Goal: Transaction & Acquisition: Purchase product/service

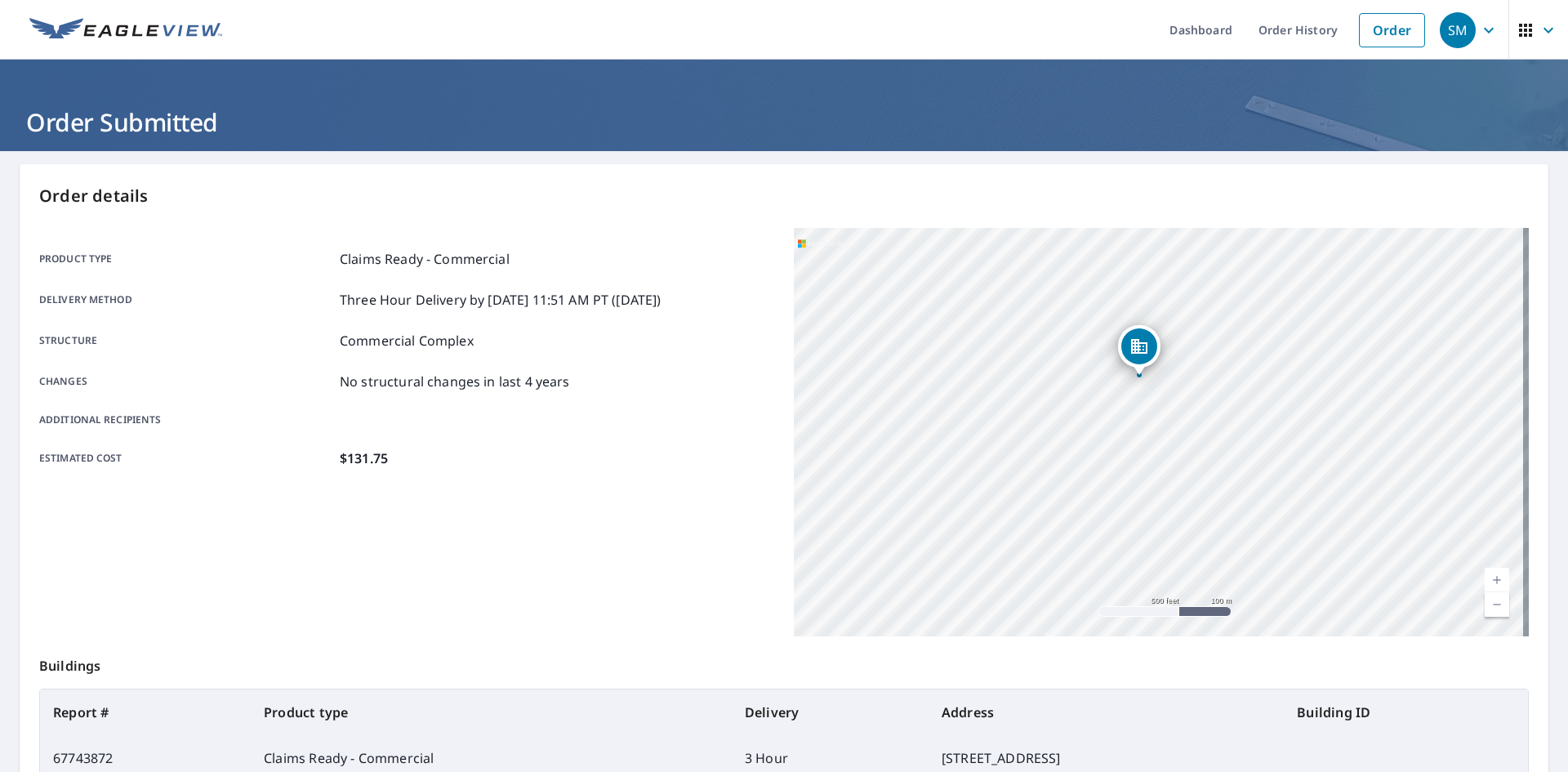
drag, startPoint x: 934, startPoint y: 524, endPoint x: 1168, endPoint y: 560, distance: 236.8
click at [1168, 560] on div "[STREET_ADDRESS]" at bounding box center [1162, 432] width 735 height 408
drag, startPoint x: 1038, startPoint y: 493, endPoint x: 1039, endPoint y: 524, distance: 31.0
click at [1039, 524] on div "[STREET_ADDRESS]" at bounding box center [1162, 432] width 735 height 408
click at [1181, 20] on link "Dashboard" at bounding box center [1201, 29] width 89 height 60
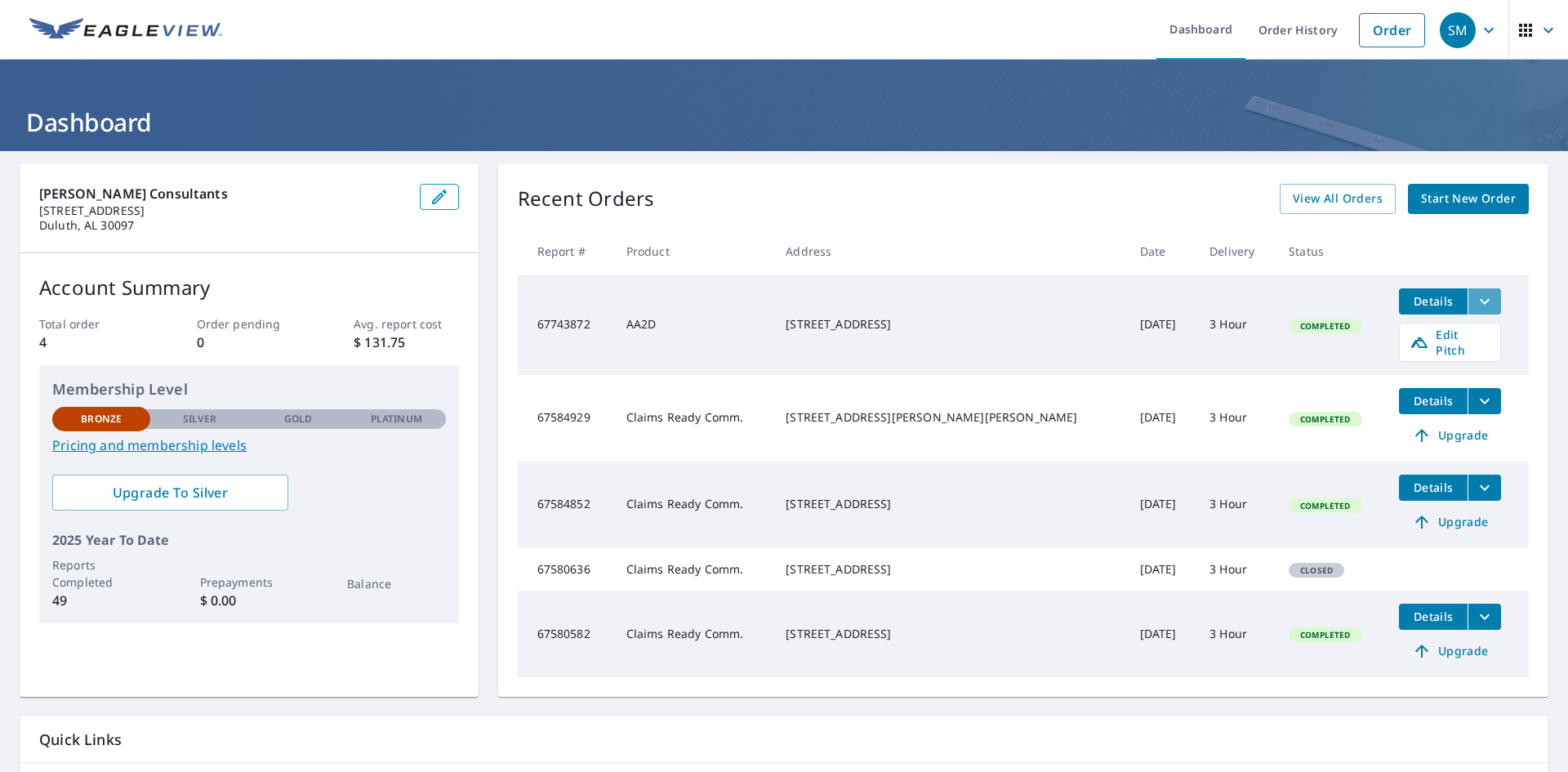
click at [1471, 299] on button "filesDropdownBtn-67743872" at bounding box center [1484, 301] width 34 height 26
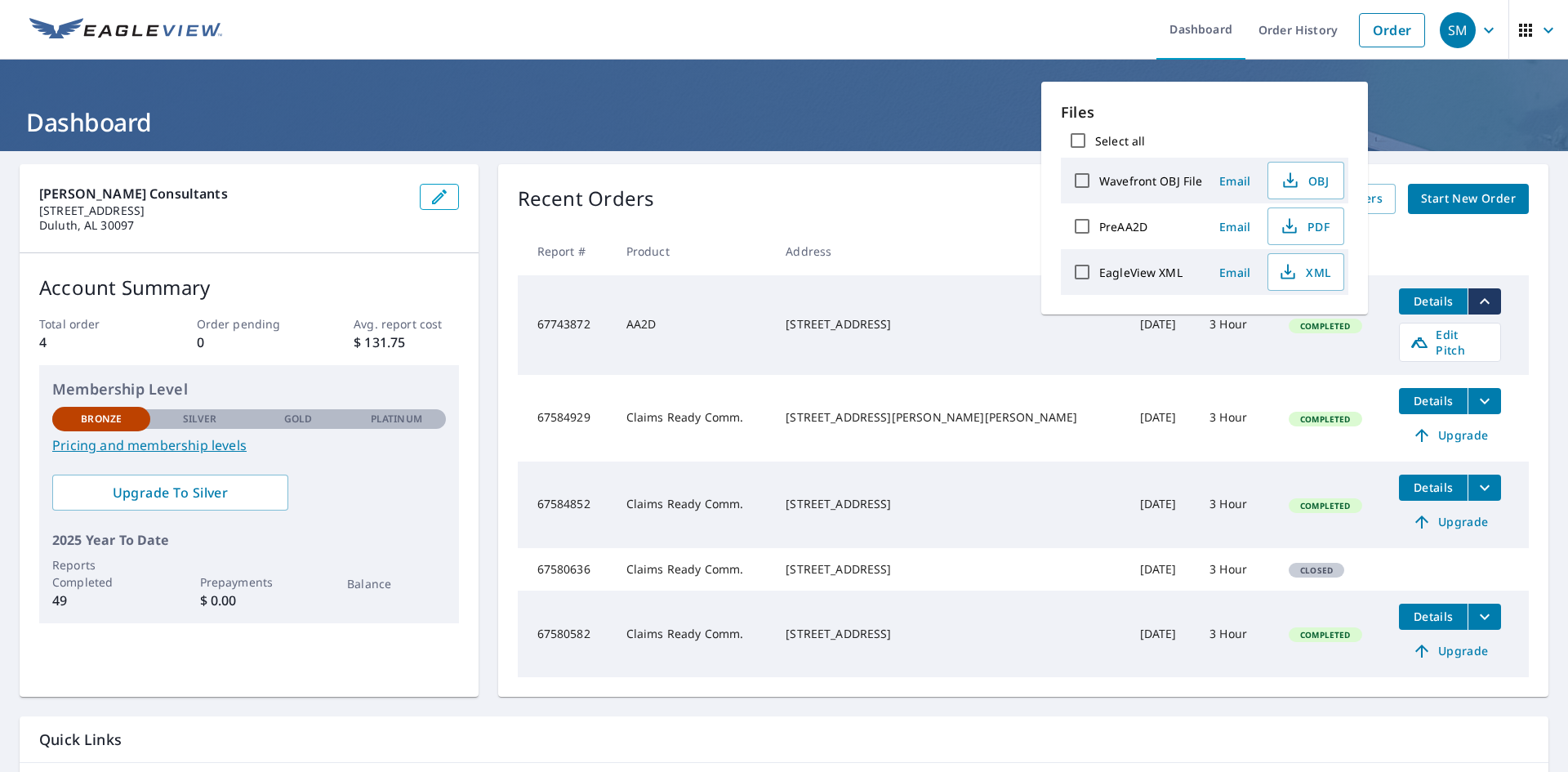
click at [1441, 234] on th at bounding box center [1457, 251] width 143 height 48
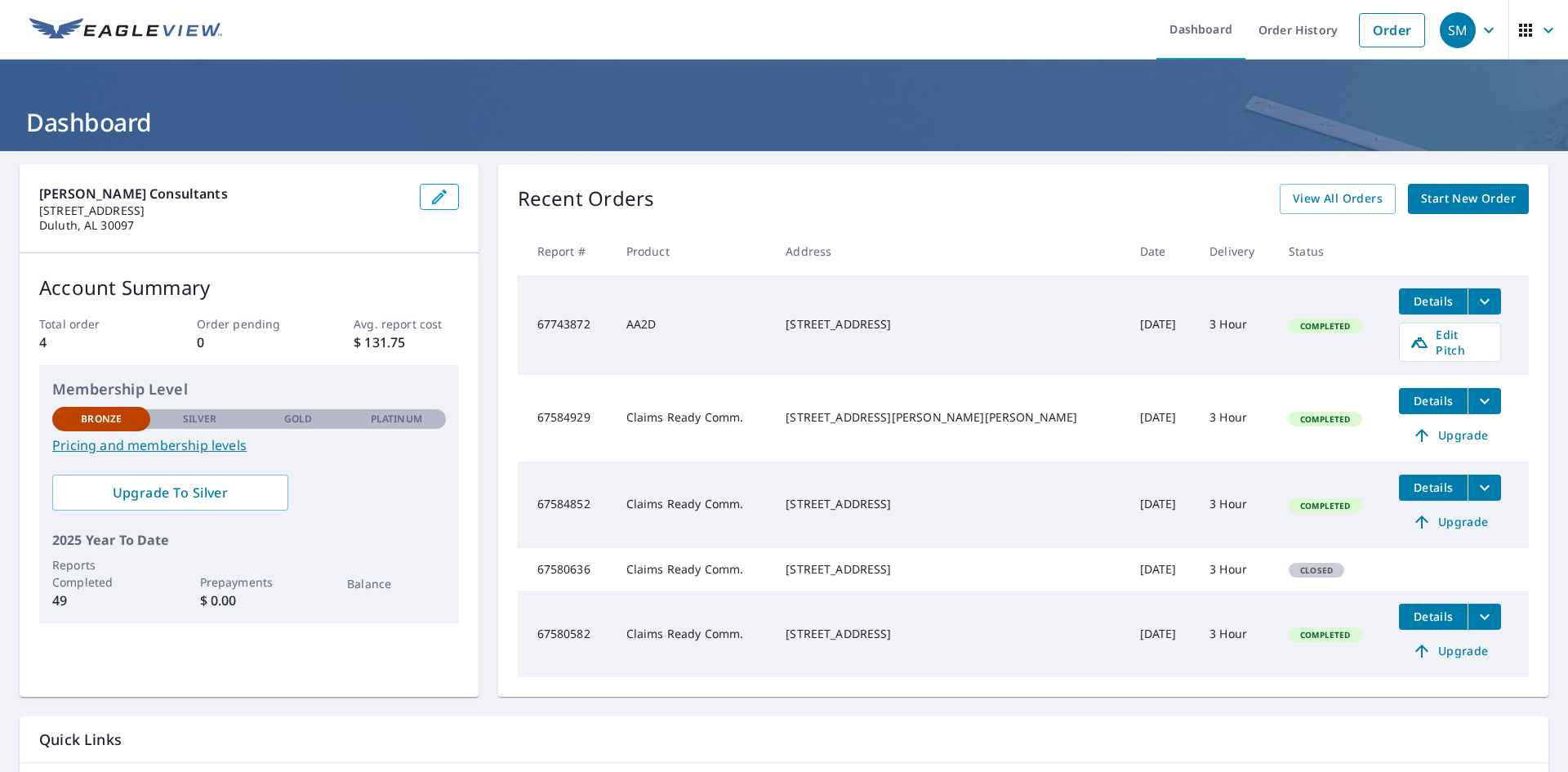
click at [1448, 207] on span "Start New Order" at bounding box center [1468, 199] width 95 height 20
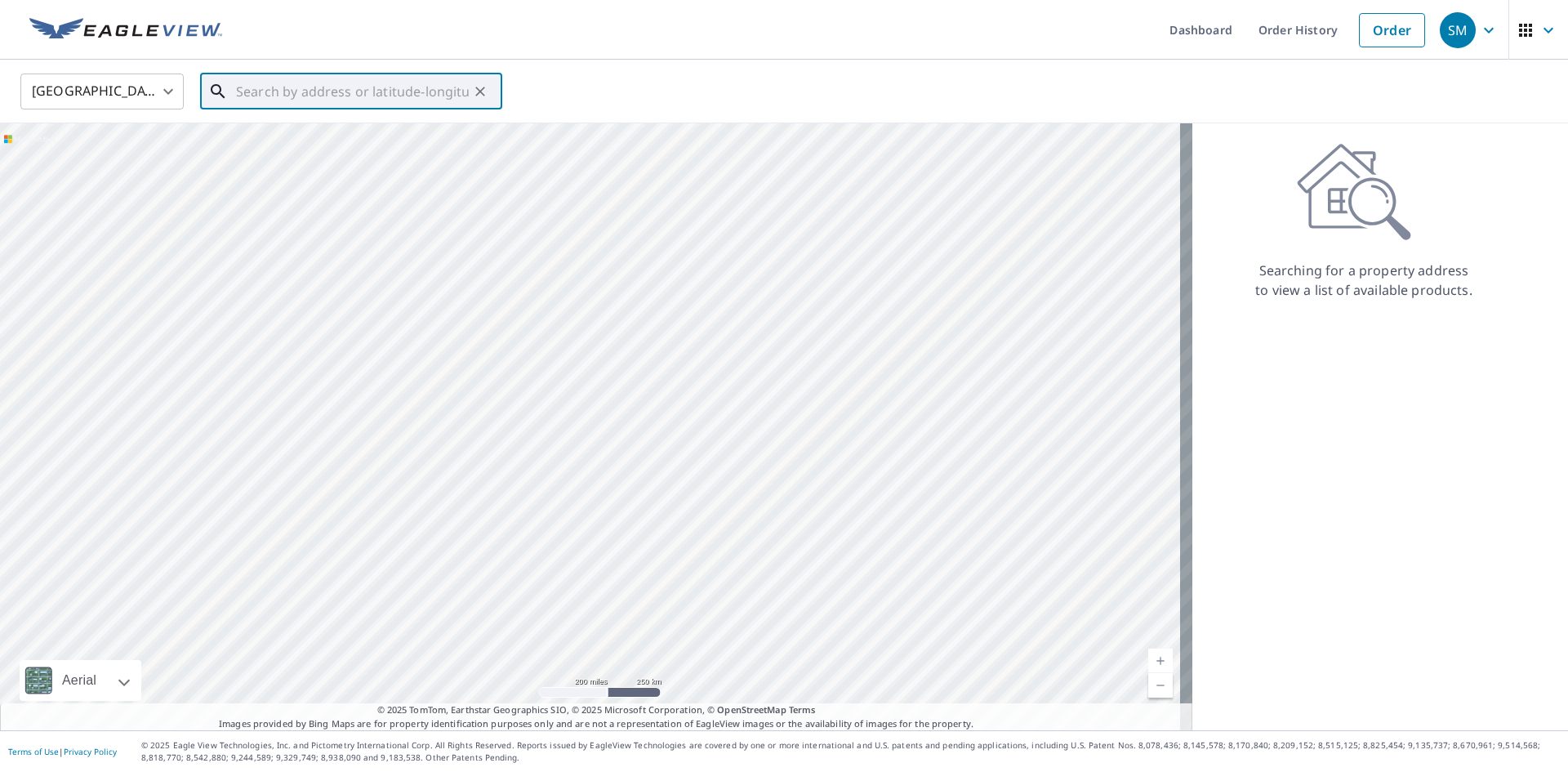
click at [416, 96] on input "text" at bounding box center [352, 91] width 233 height 46
paste input "[STREET_ADDRESS]"
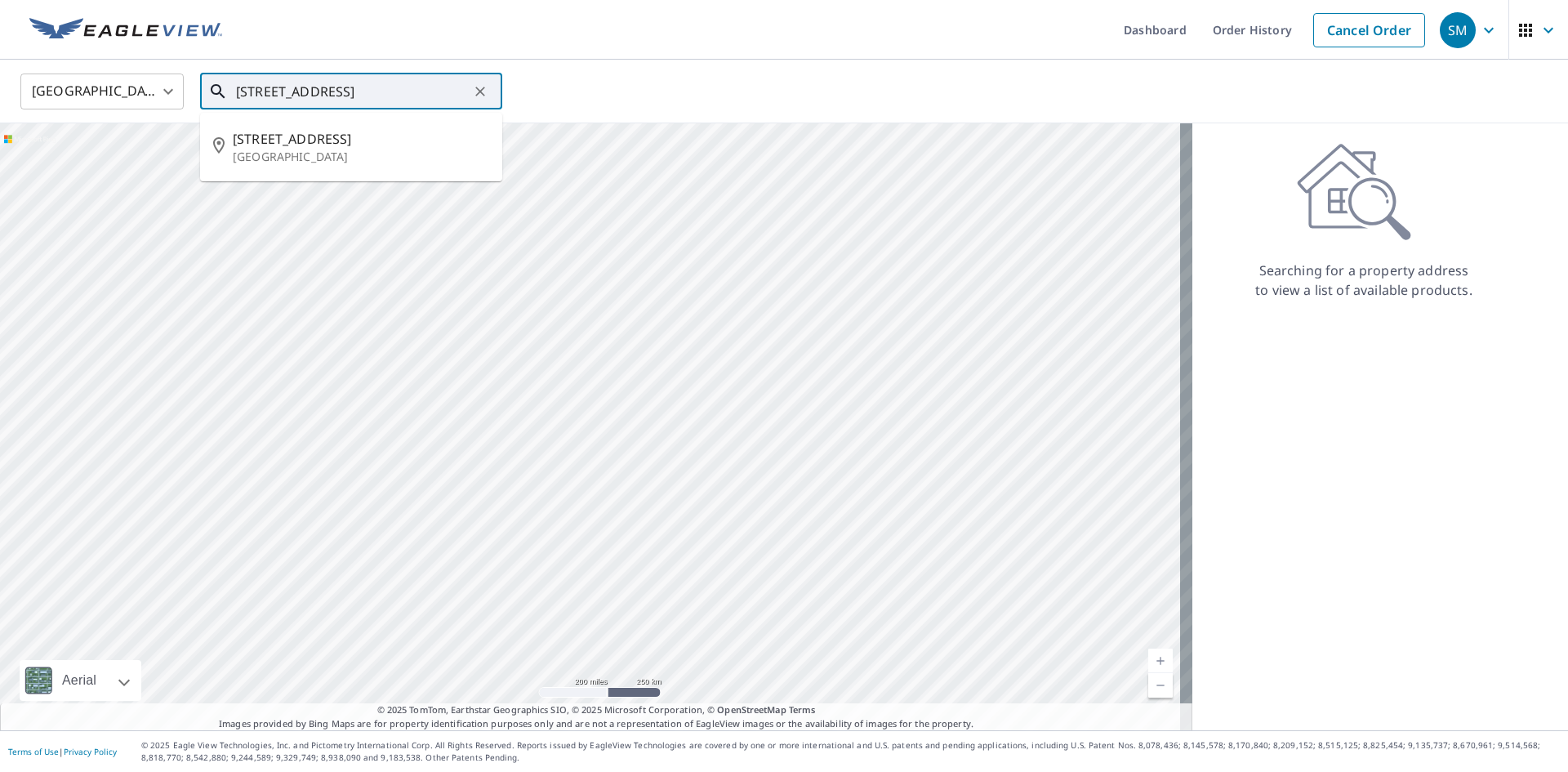
type input "[STREET_ADDRESS]"
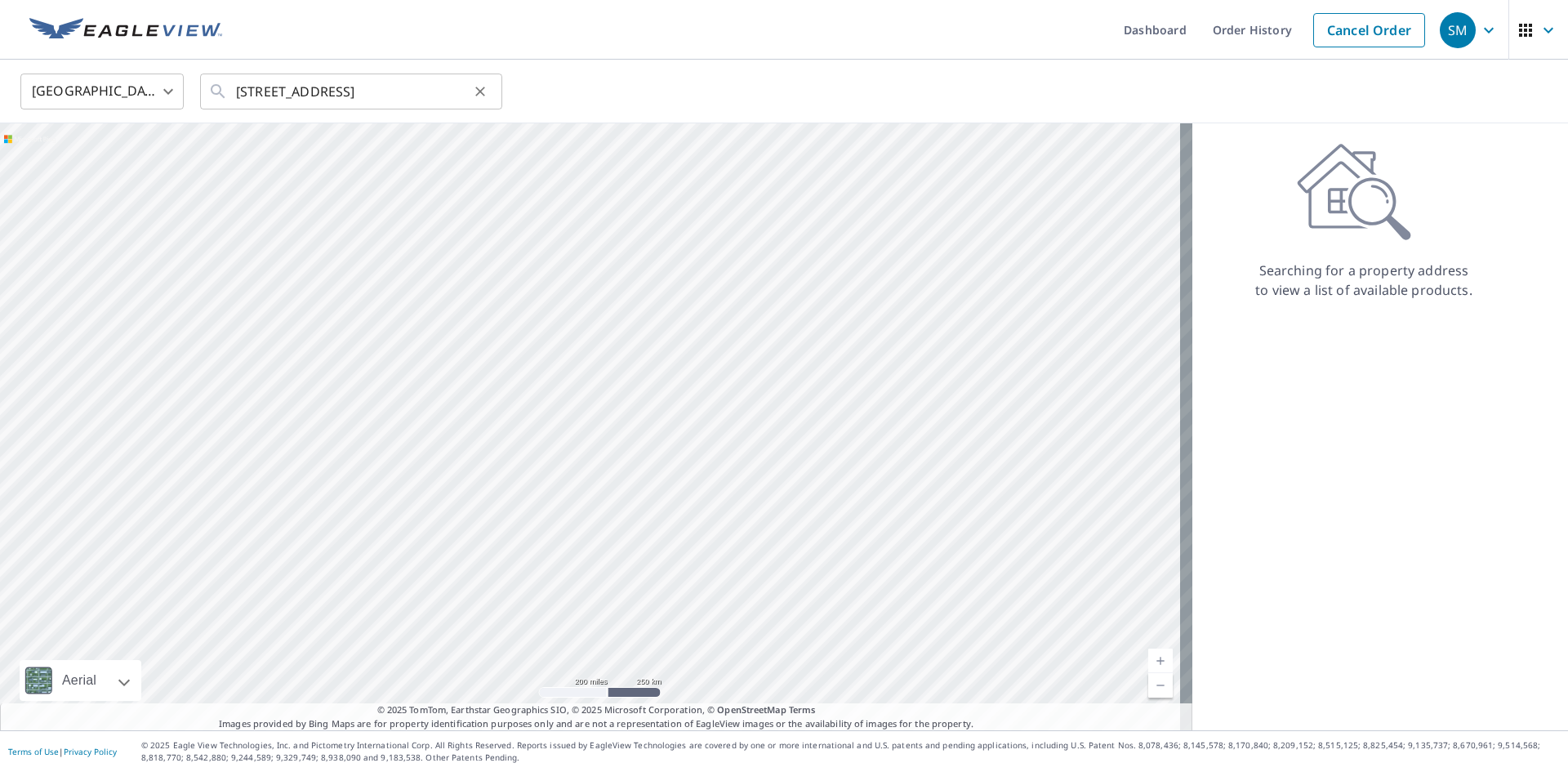
scroll to position [0, 0]
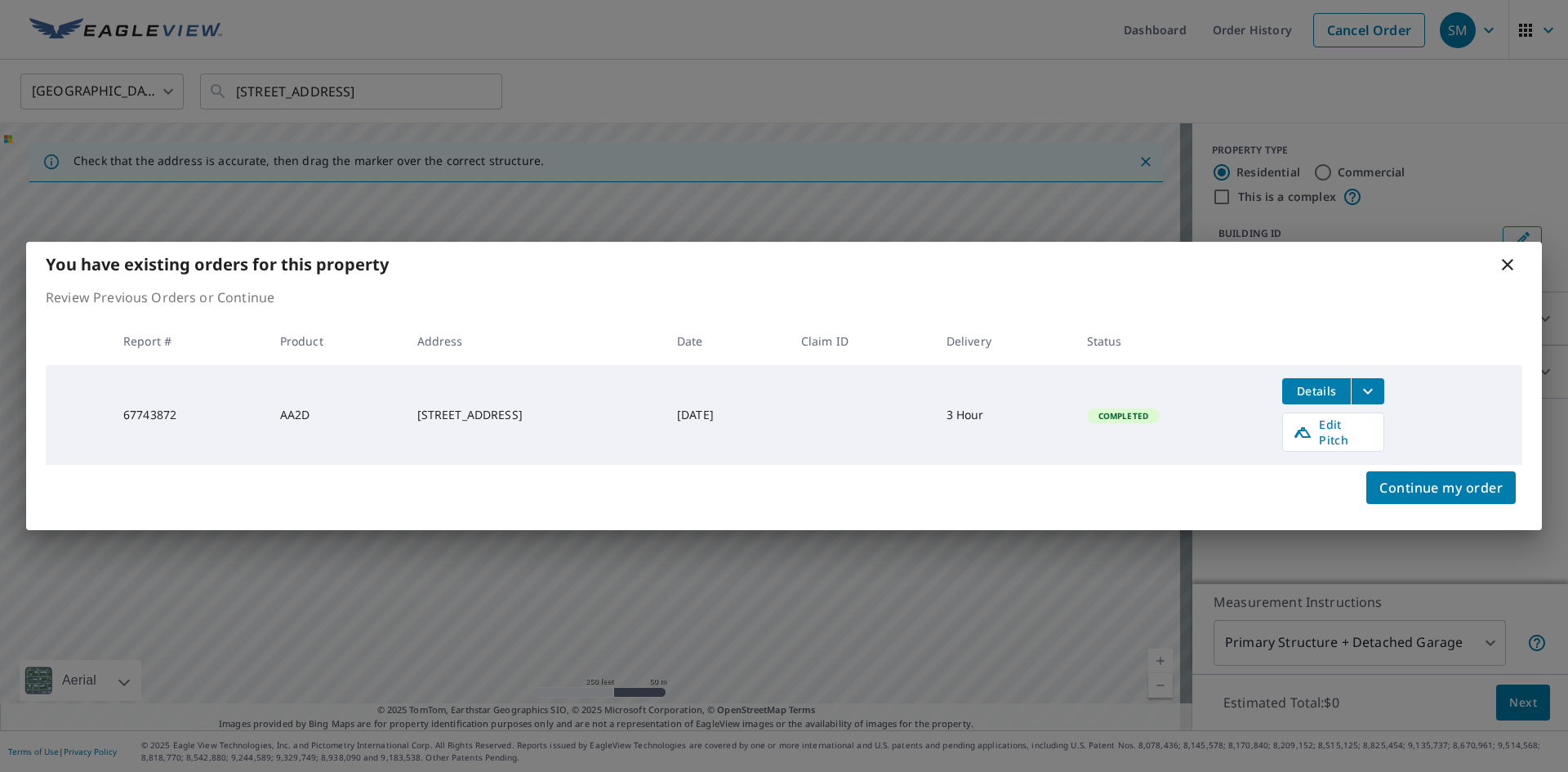
click at [1506, 270] on icon at bounding box center [1508, 265] width 11 height 11
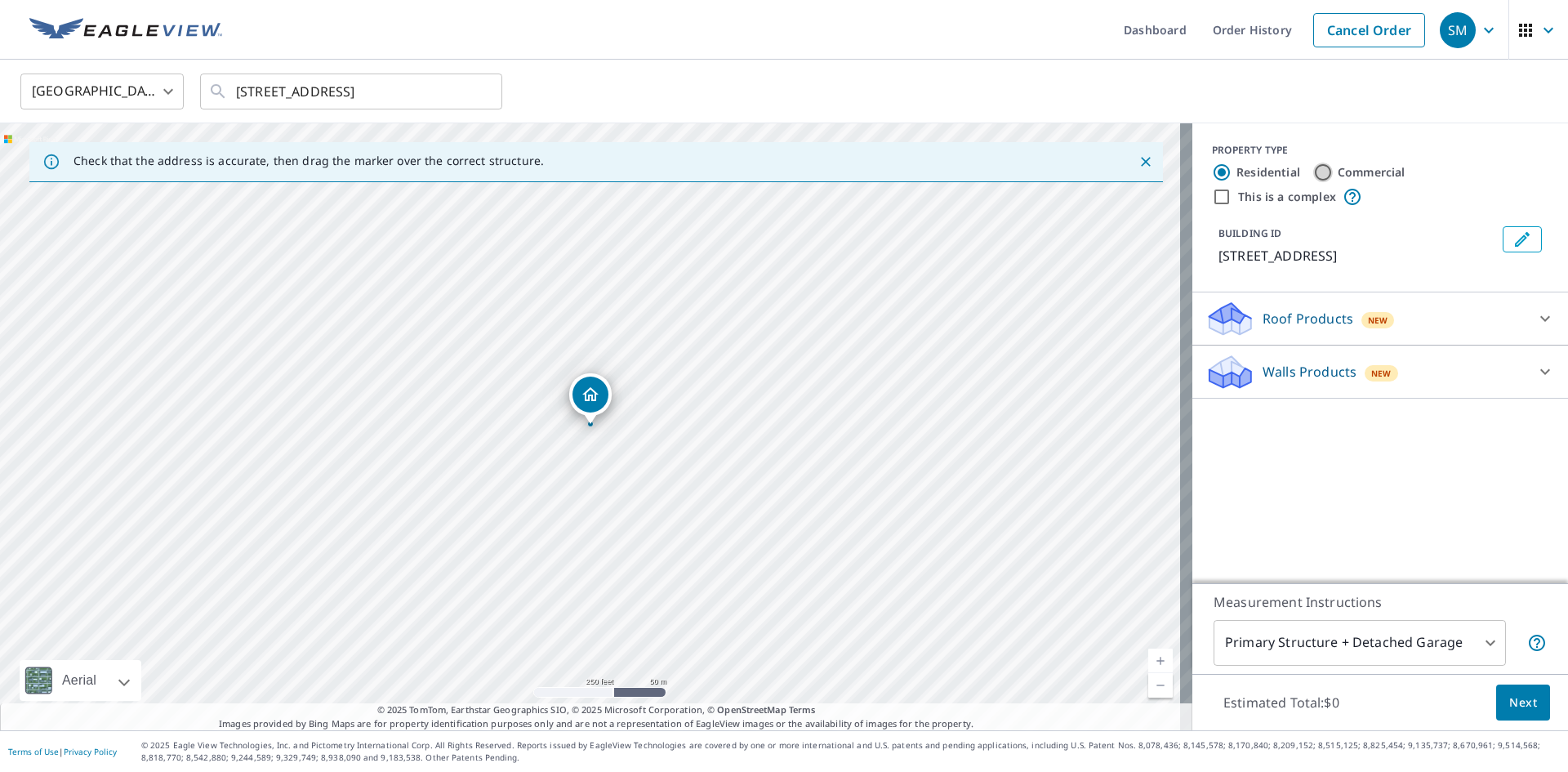
click at [1313, 174] on input "Commercial" at bounding box center [1323, 172] width 20 height 20
radio input "true"
type input "4"
click at [1415, 316] on div "Roof Products New" at bounding box center [1366, 319] width 320 height 38
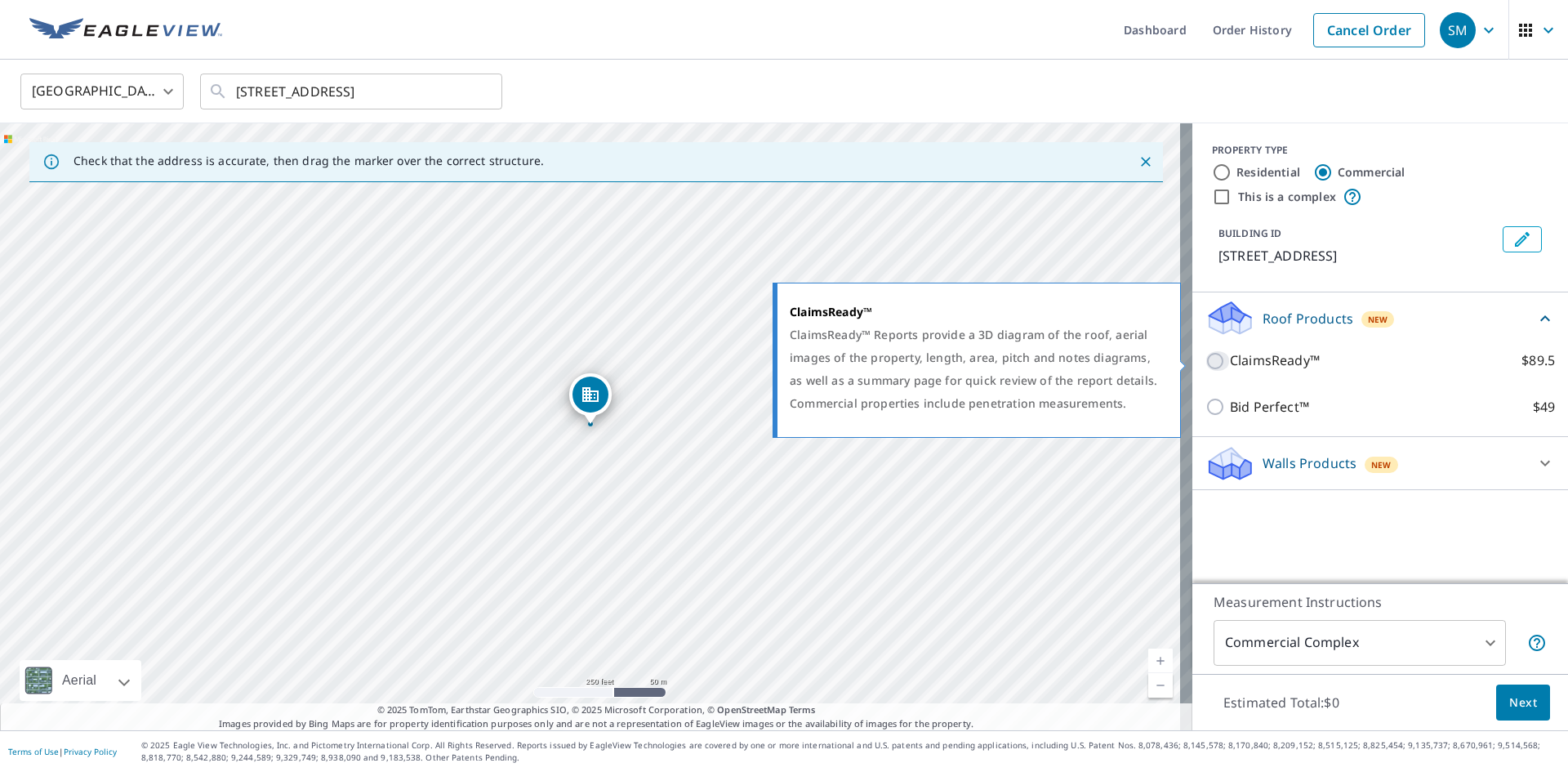
click at [1209, 363] on input "ClaimsReady™ $89.5" at bounding box center [1218, 361] width 25 height 20
checkbox input "true"
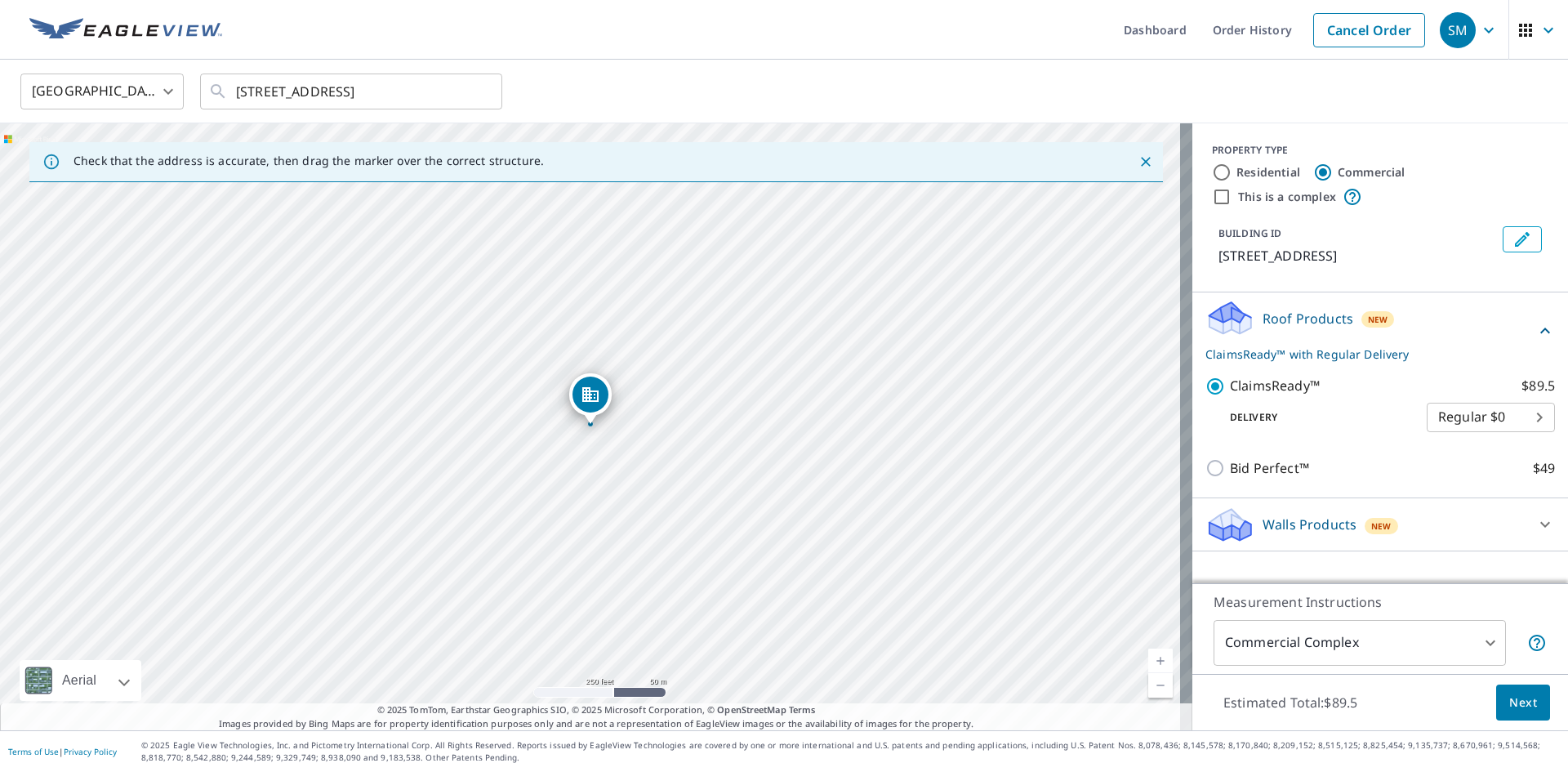
click at [1497, 413] on body "SM SM Dashboard Order History Cancel Order SM [GEOGRAPHIC_DATA] [GEOGRAPHIC_DAT…" at bounding box center [784, 386] width 1568 height 772
click at [1453, 475] on li "3 Hour $42.25" at bounding box center [1478, 476] width 128 height 29
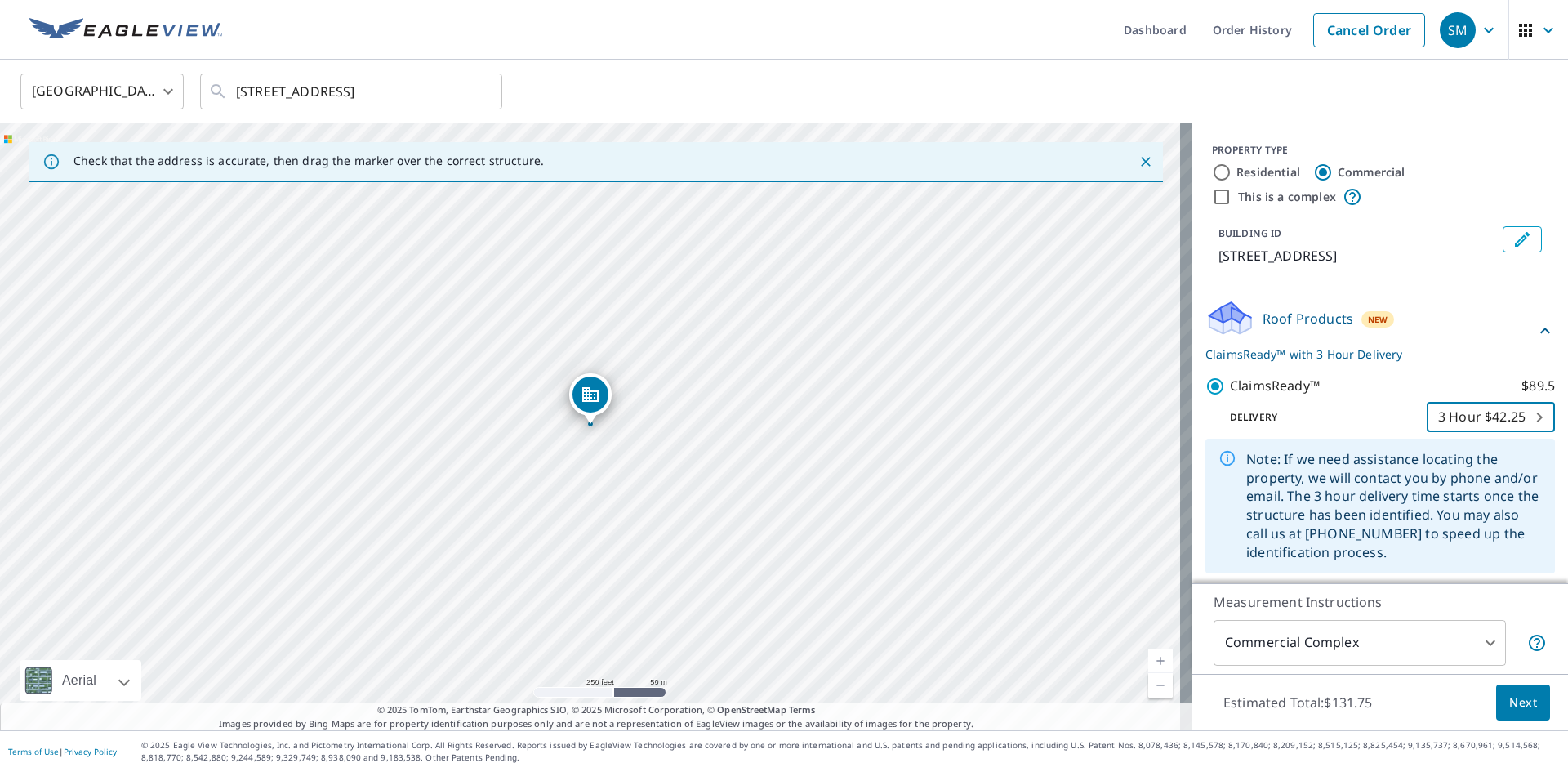
type input "7"
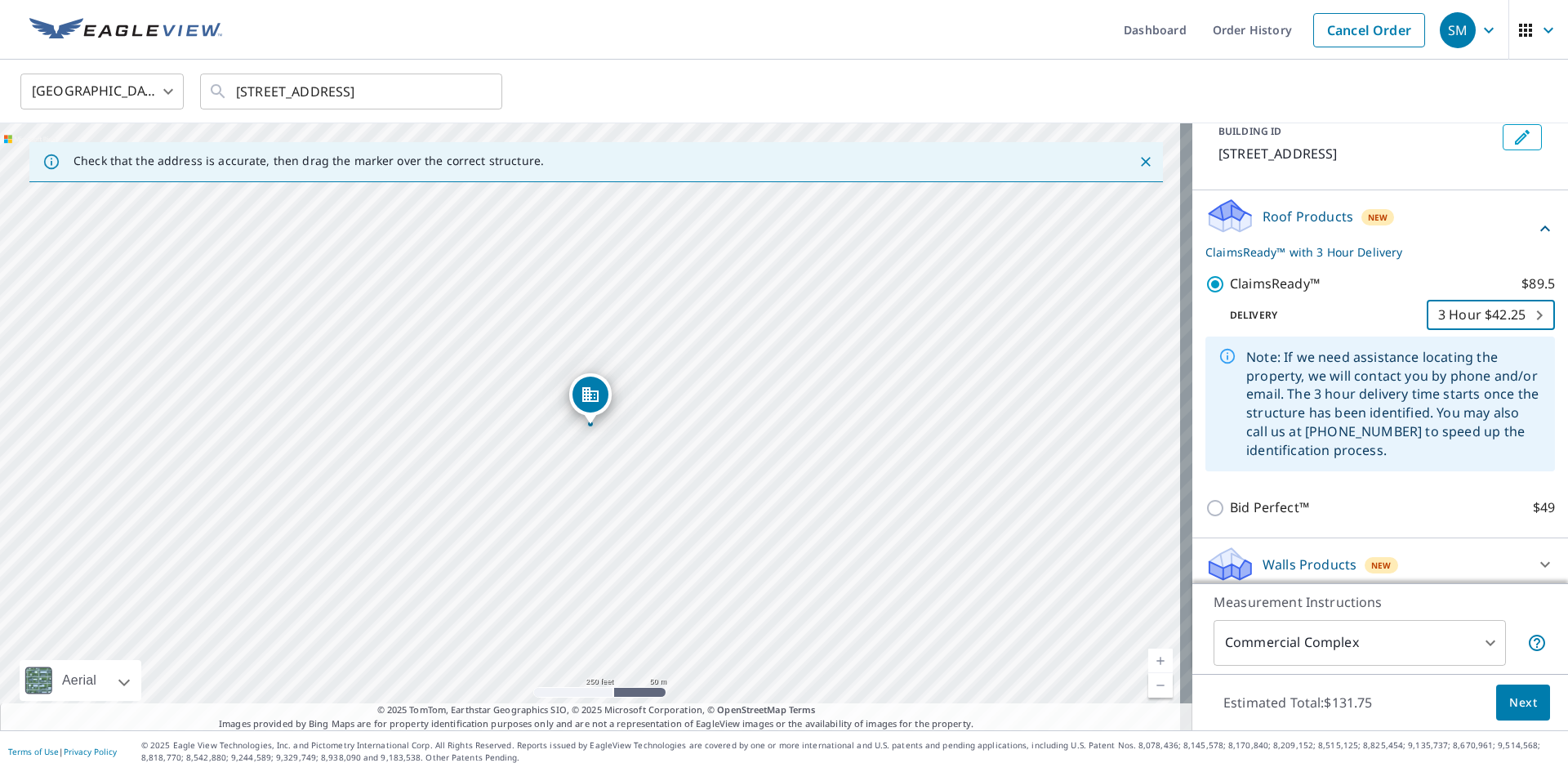
scroll to position [110, 0]
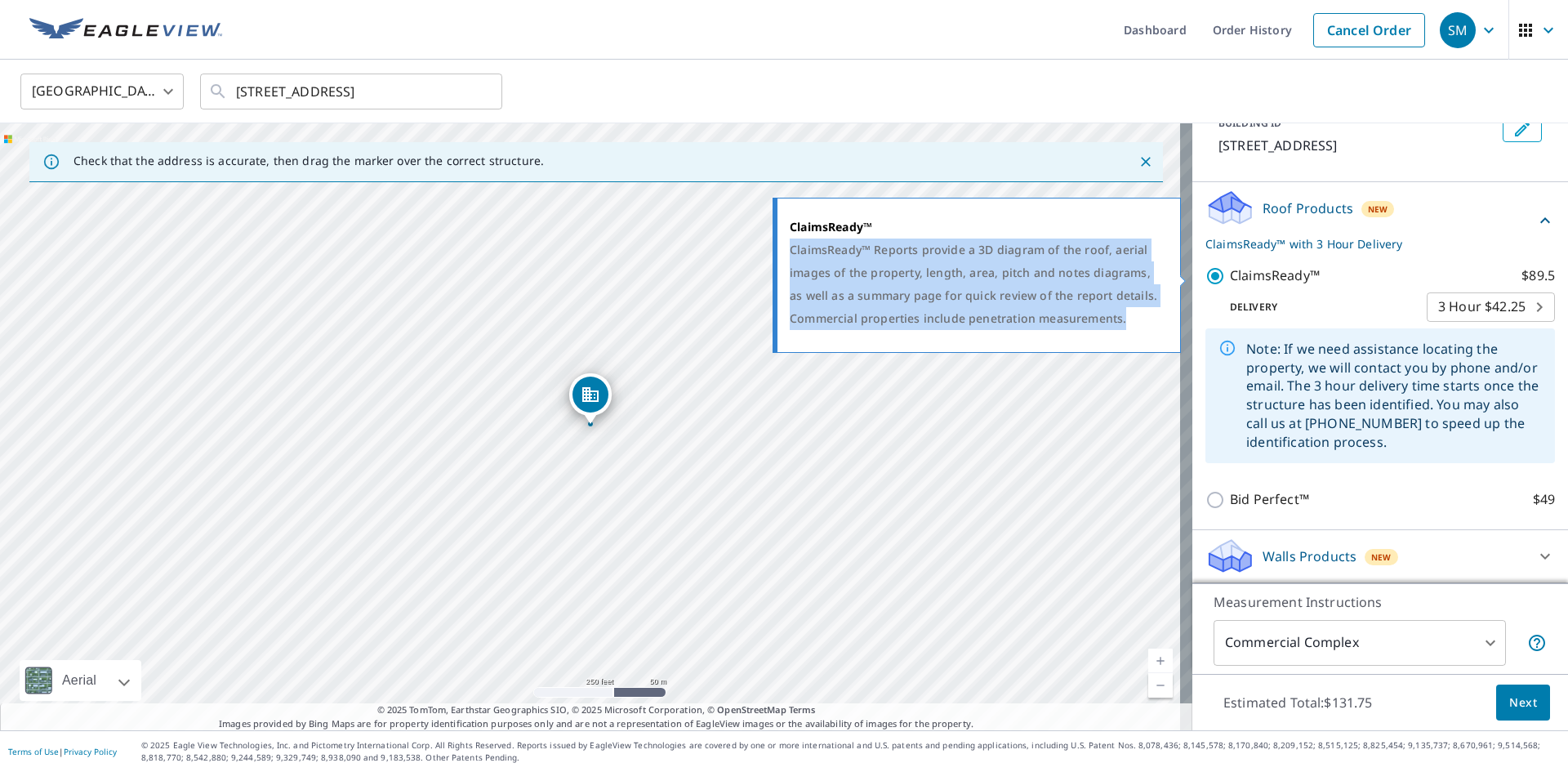
drag, startPoint x: 792, startPoint y: 251, endPoint x: 1131, endPoint y: 319, distance: 345.8
click at [1131, 319] on div "ClaimsReady™ Reports provide a 3D diagram of the roof, aerial images of the pro…" at bounding box center [975, 284] width 370 height 91
copy div "ClaimsReady™ Reports provide a 3D diagram of the roof, aerial images of the pro…"
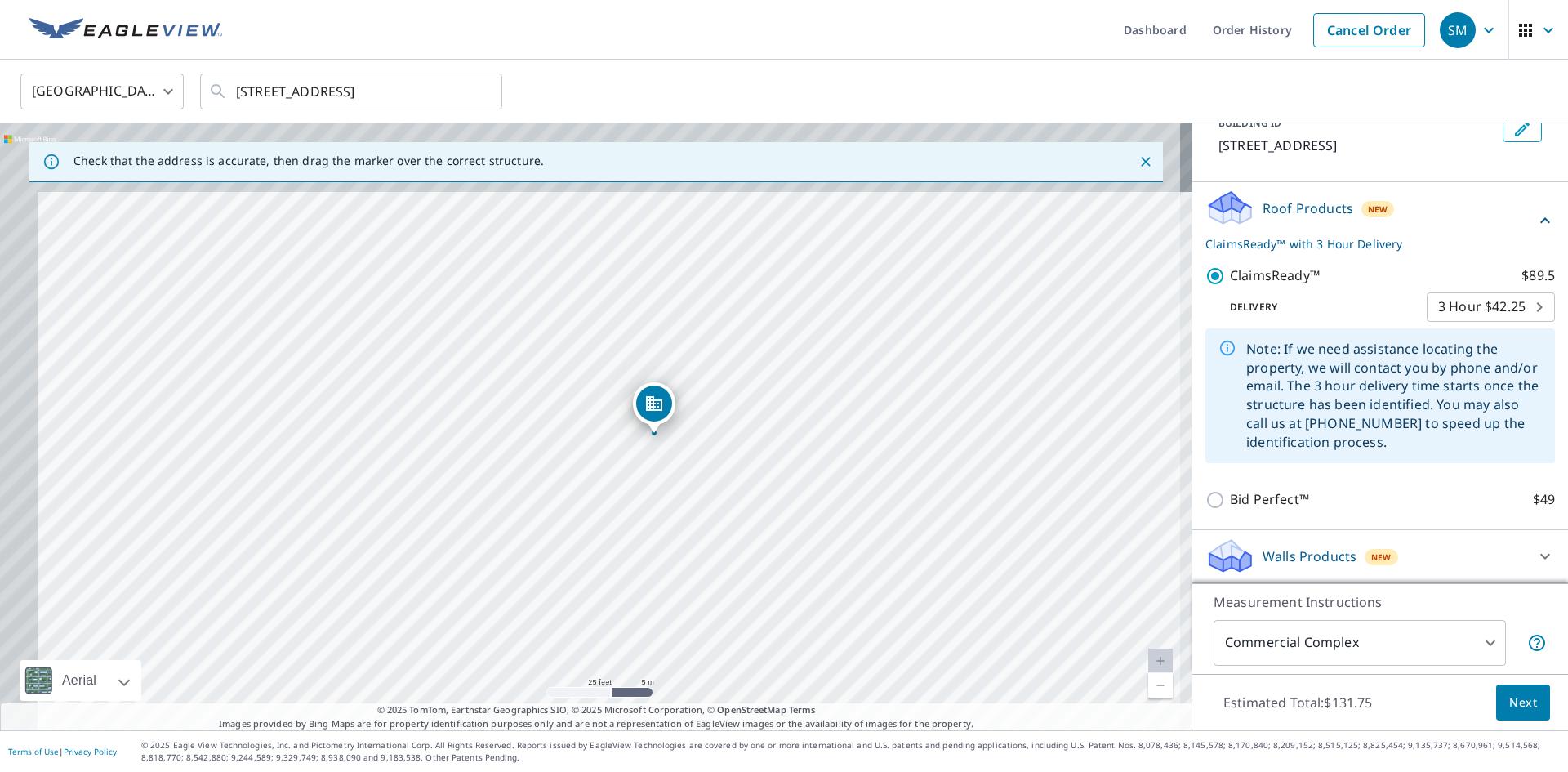
drag, startPoint x: 578, startPoint y: 342, endPoint x: 615, endPoint y: 411, distance: 78.3
click at [615, 411] on div "[STREET_ADDRESS]" at bounding box center [596, 426] width 1193 height 607
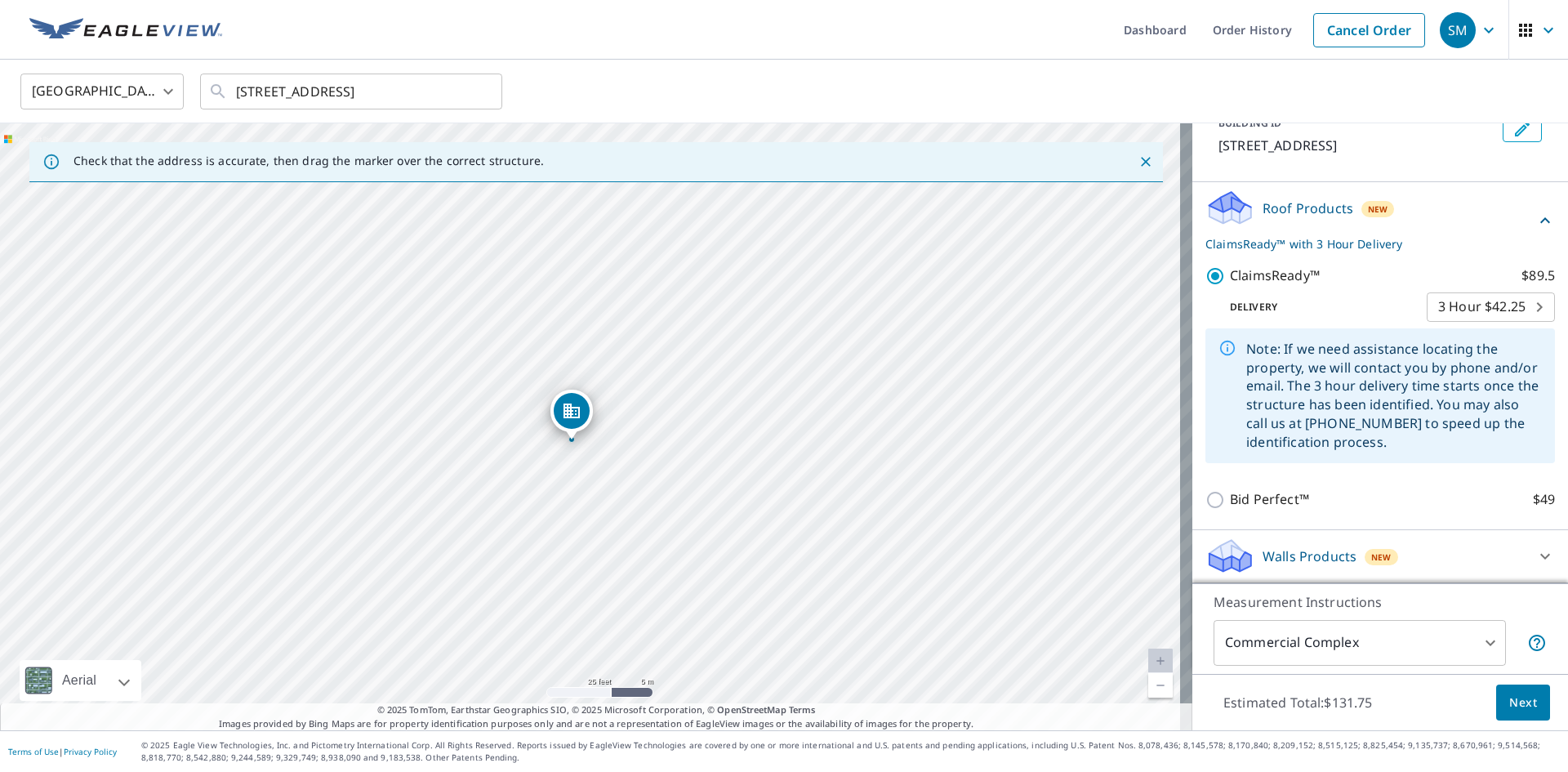
drag, startPoint x: 632, startPoint y: 402, endPoint x: 624, endPoint y: 435, distance: 34.0
click at [624, 435] on div "[STREET_ADDRESS]" at bounding box center [596, 426] width 1193 height 607
drag, startPoint x: 609, startPoint y: 495, endPoint x: 596, endPoint y: 512, distance: 21.4
click at [596, 512] on div "[STREET_ADDRESS]" at bounding box center [596, 426] width 1193 height 607
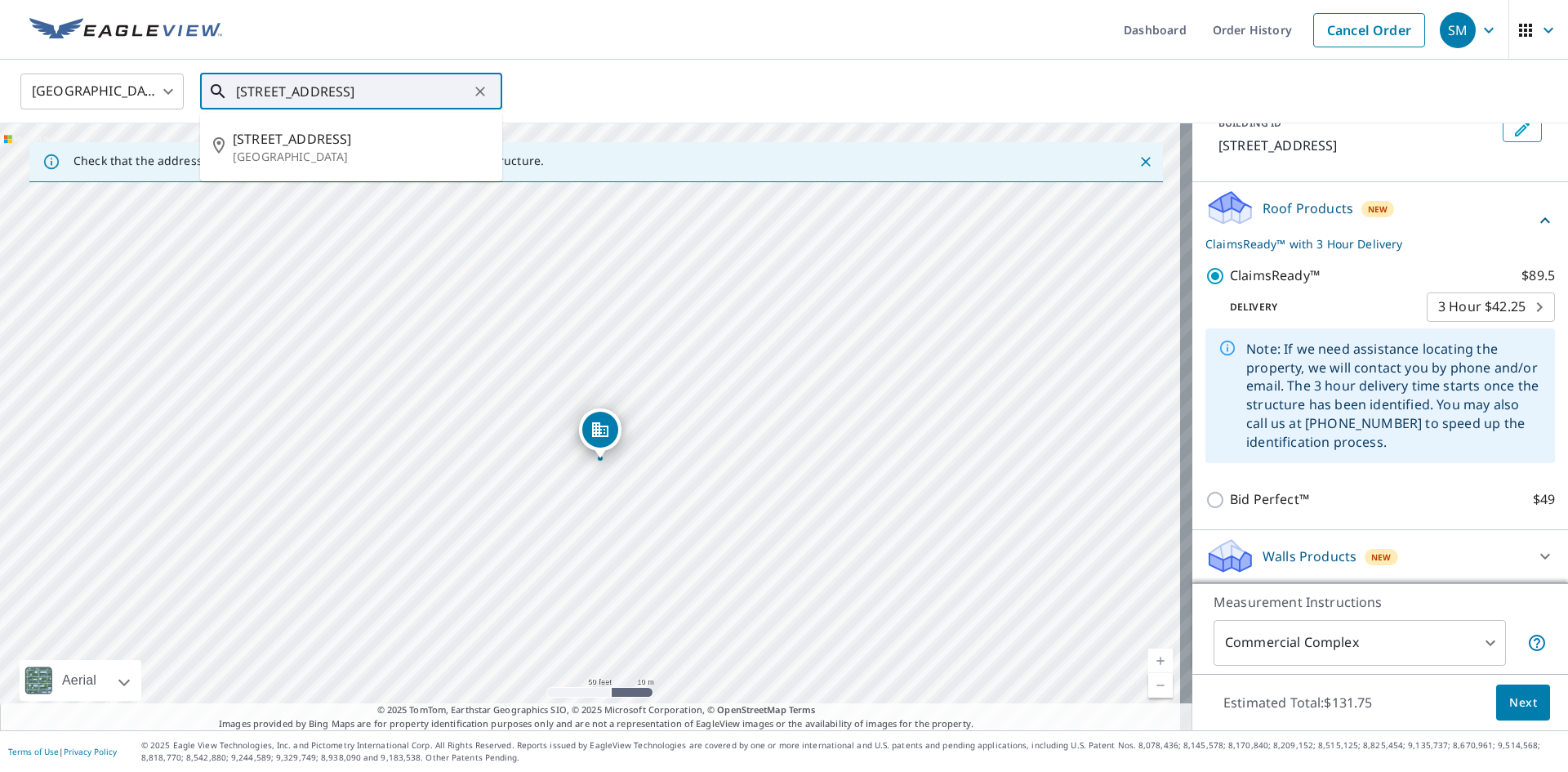
click at [461, 96] on input "[STREET_ADDRESS]" at bounding box center [352, 91] width 233 height 46
click at [652, 71] on div "[GEOGRAPHIC_DATA] [GEOGRAPHIC_DATA] ​ [STREET_ADDRESS] ​" at bounding box center [784, 91] width 1568 height 64
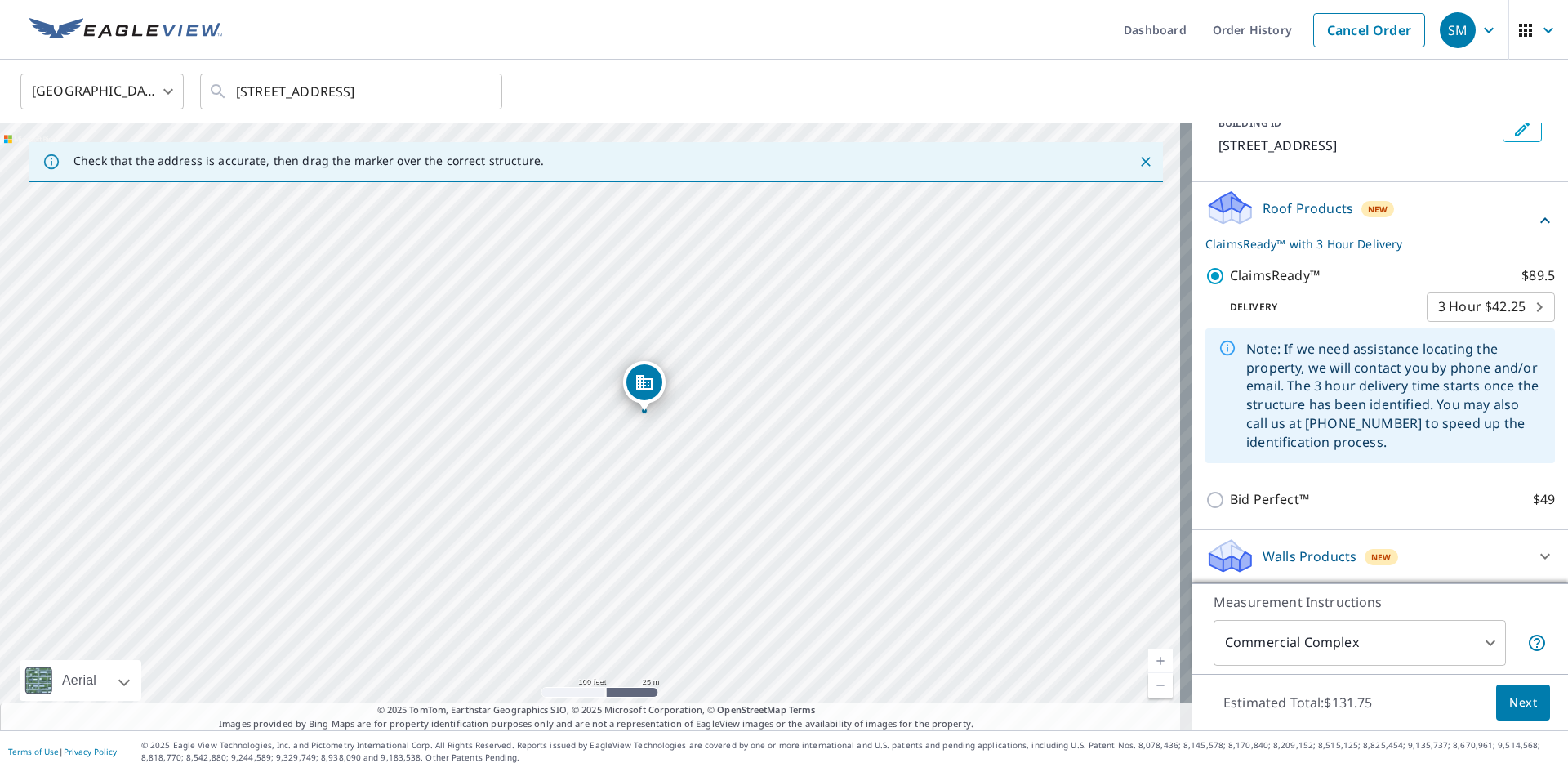
drag, startPoint x: 623, startPoint y: 490, endPoint x: 655, endPoint y: 457, distance: 46.0
click at [655, 457] on div "[STREET_ADDRESS]" at bounding box center [596, 426] width 1193 height 607
click at [293, 96] on input "[STREET_ADDRESS]" at bounding box center [352, 91] width 233 height 46
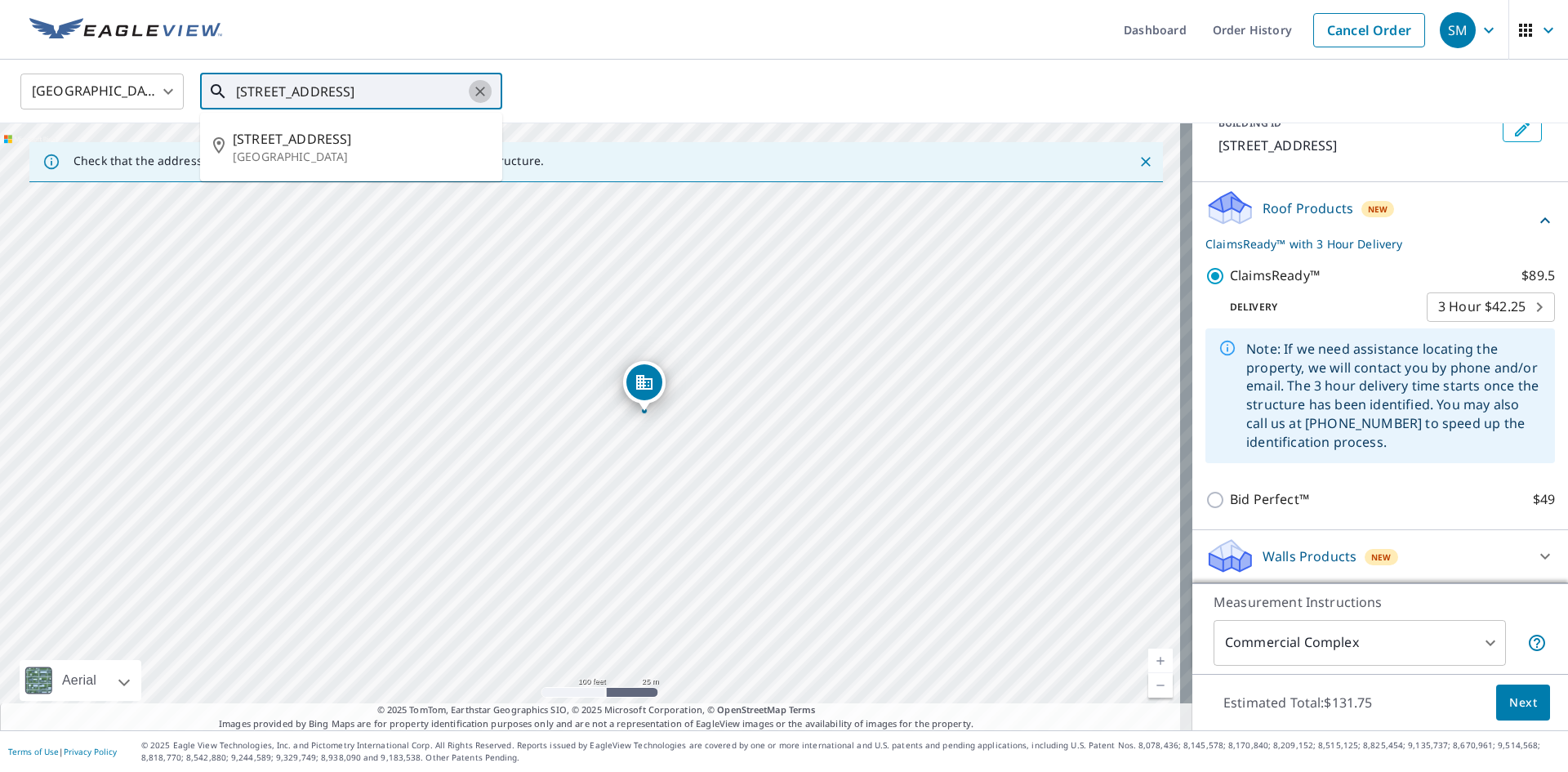
click at [475, 93] on icon "Clear" at bounding box center [480, 91] width 16 height 16
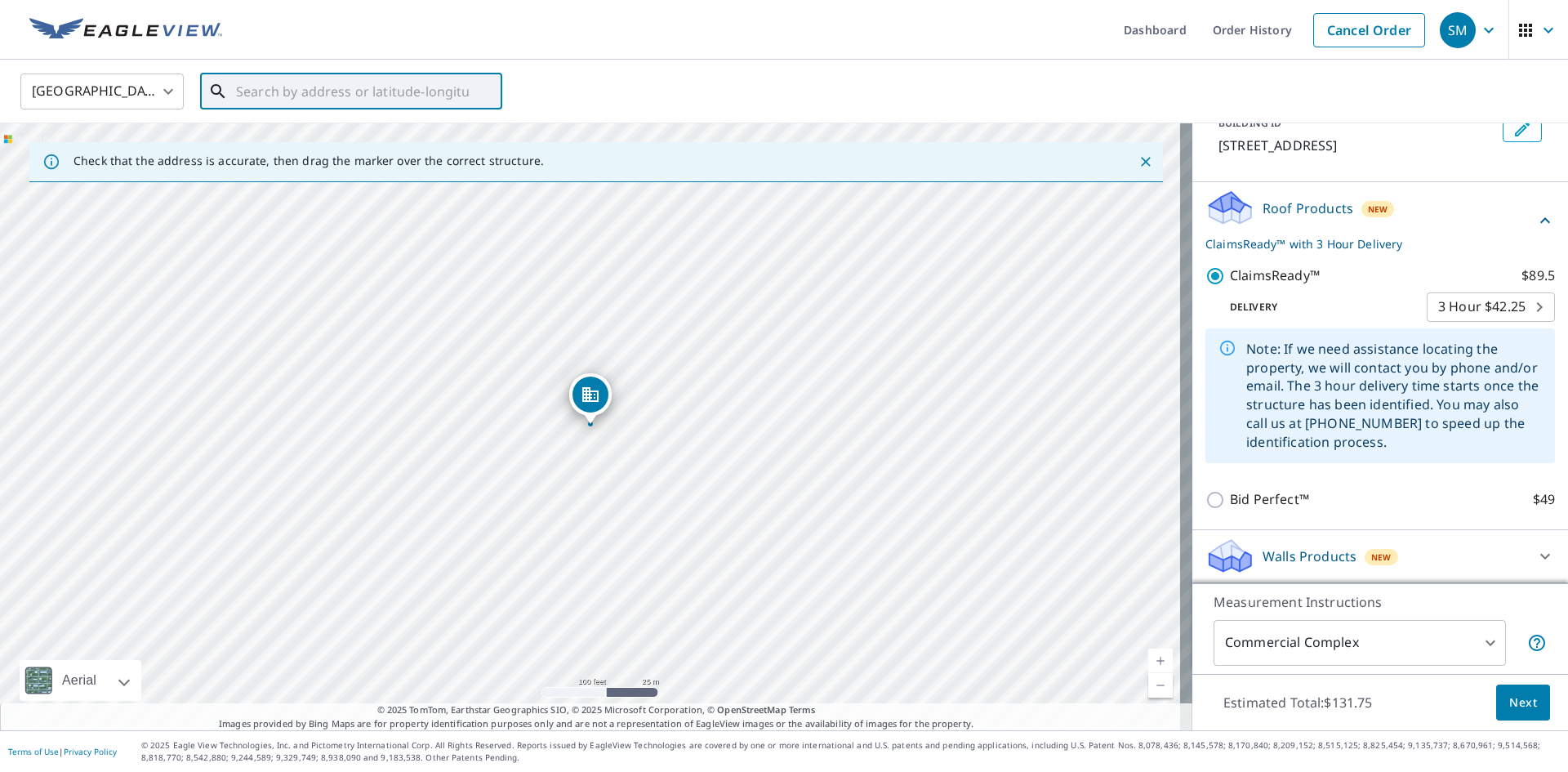
click at [381, 87] on input "text" at bounding box center [352, 91] width 233 height 46
paste input "[STREET_ADDRESS]"
click at [339, 144] on span "[STREET_ADDRESS]" at bounding box center [361, 139] width 257 height 20
type input "[STREET_ADDRESS]"
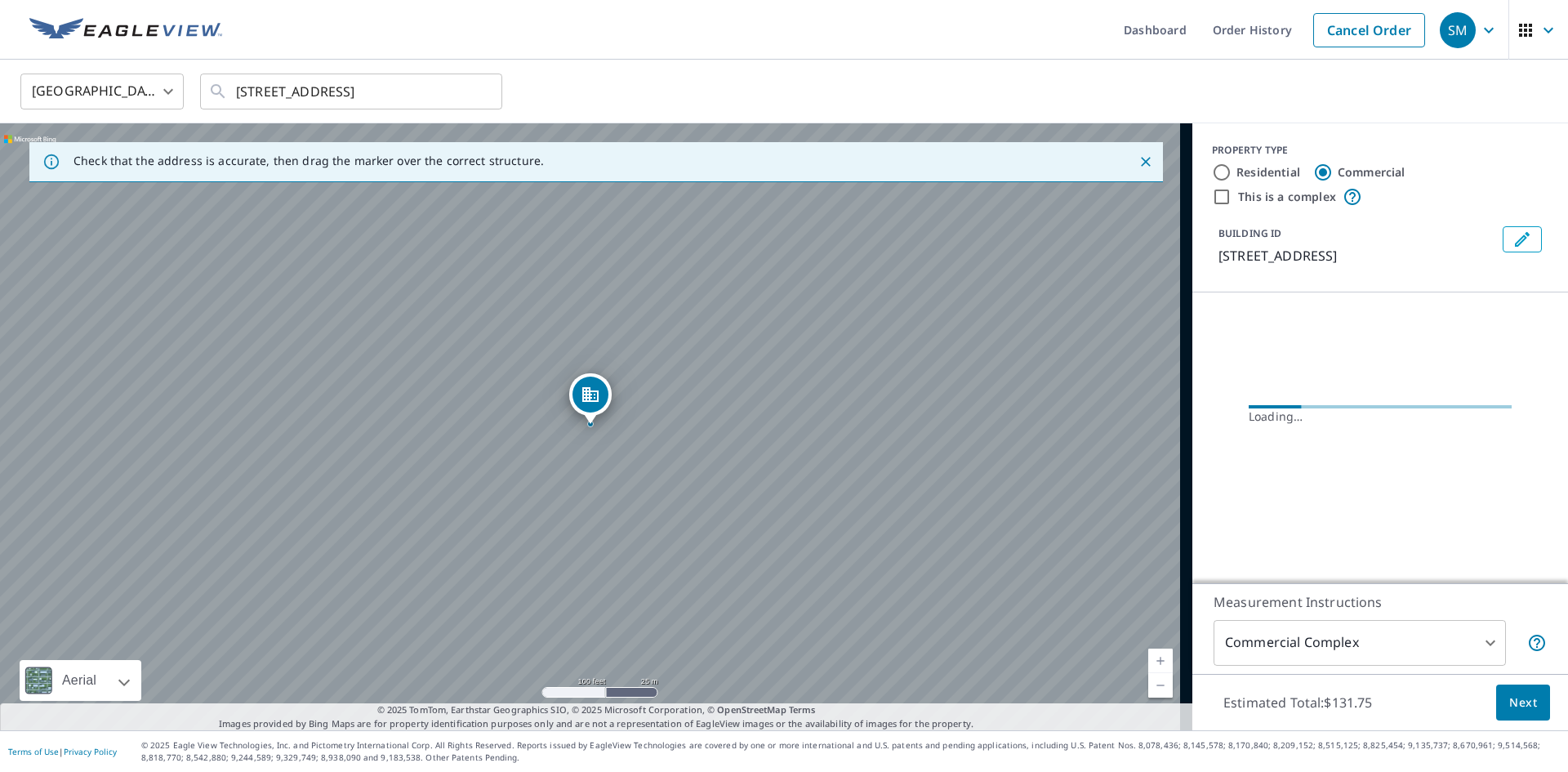
scroll to position [0, 0]
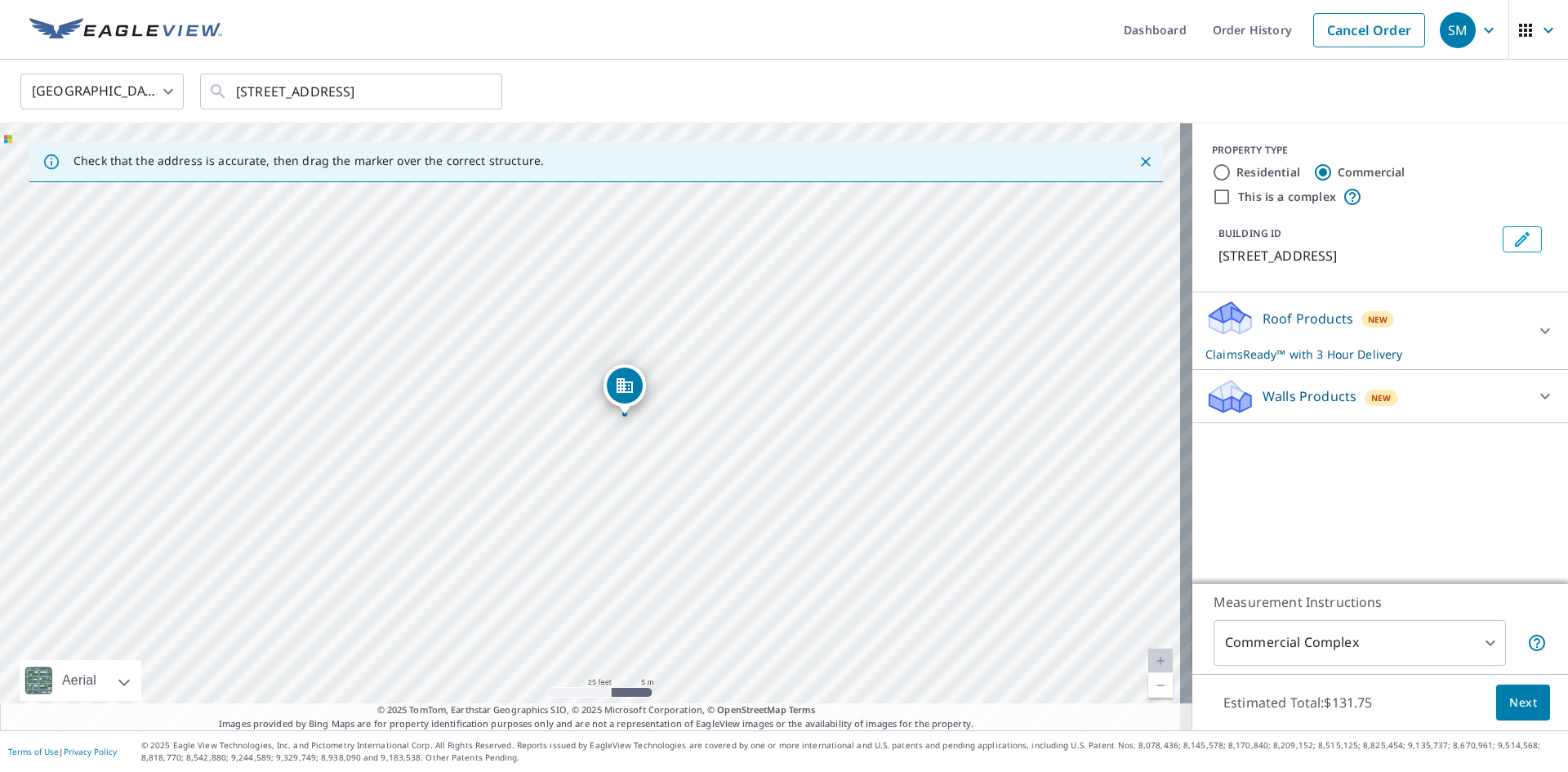
click at [1425, 324] on div "Roof Products New ClaimsReady™ with 3 Hour Delivery" at bounding box center [1366, 331] width 320 height 64
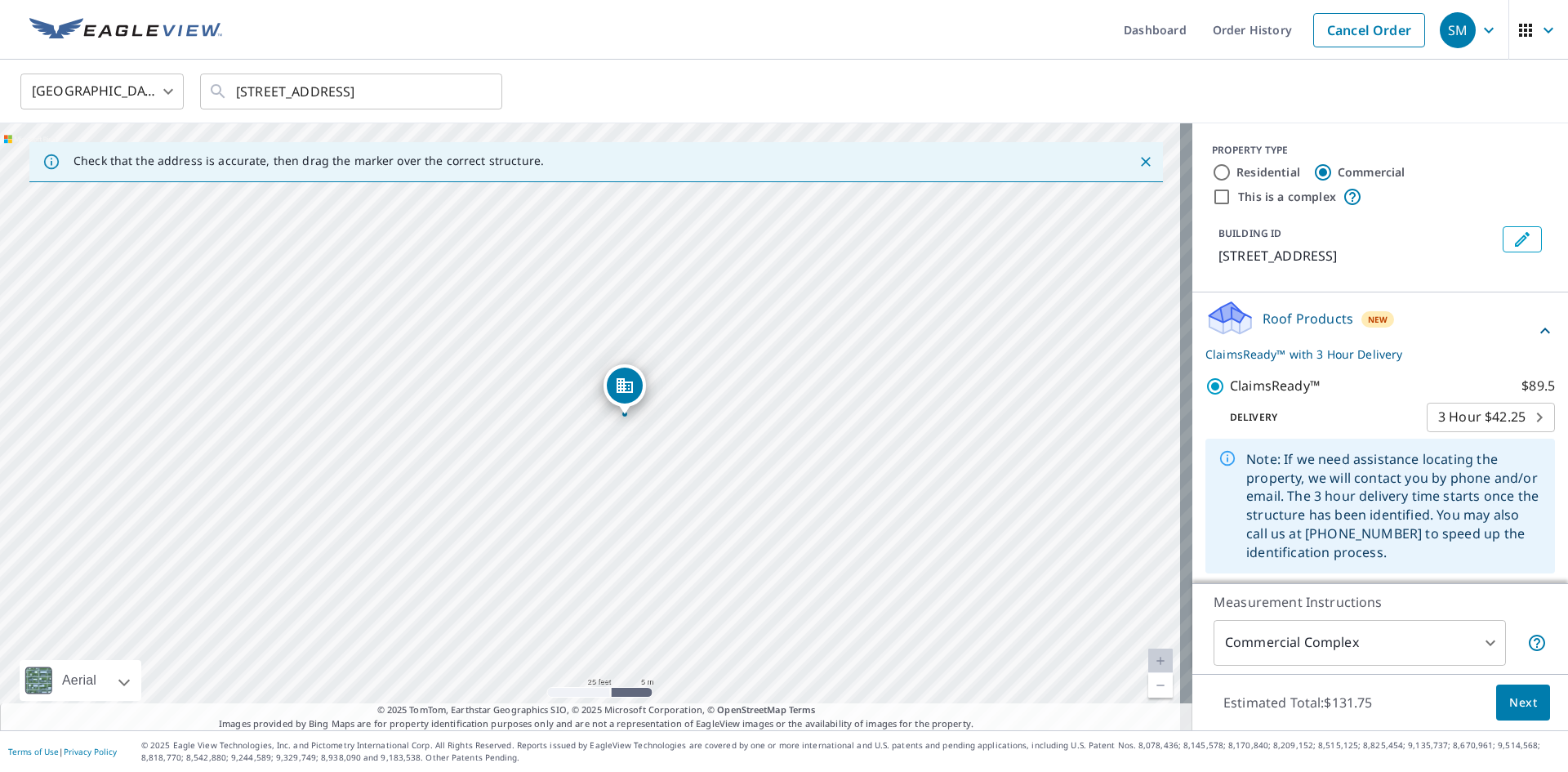
scroll to position [82, 0]
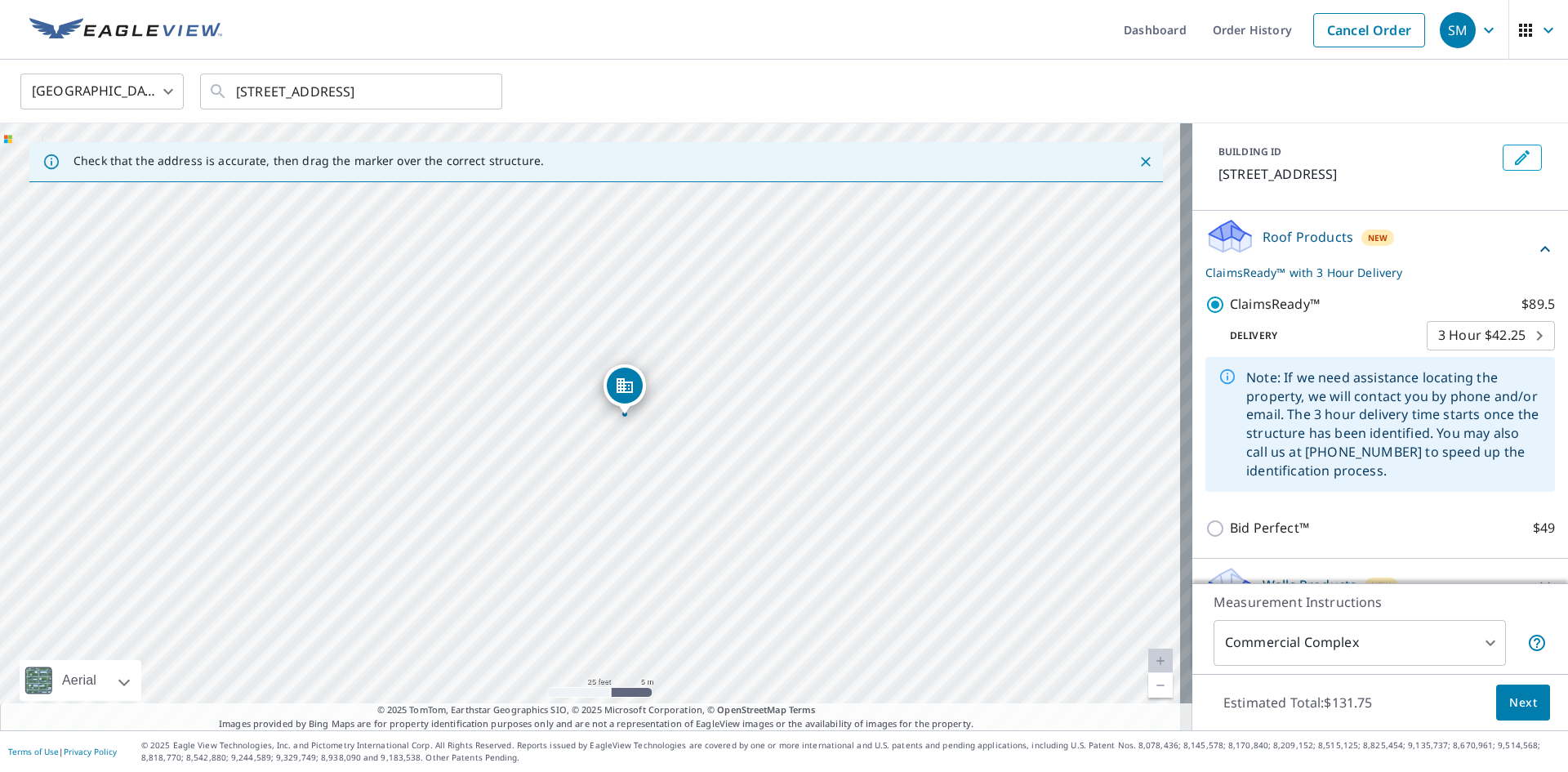
click at [1461, 348] on body "SM SM Dashboard Order History Cancel Order SM [GEOGRAPHIC_DATA] [GEOGRAPHIC_DAT…" at bounding box center [784, 386] width 1568 height 772
click at [1473, 299] on li "Regular $0" at bounding box center [1466, 297] width 128 height 29
type input "8"
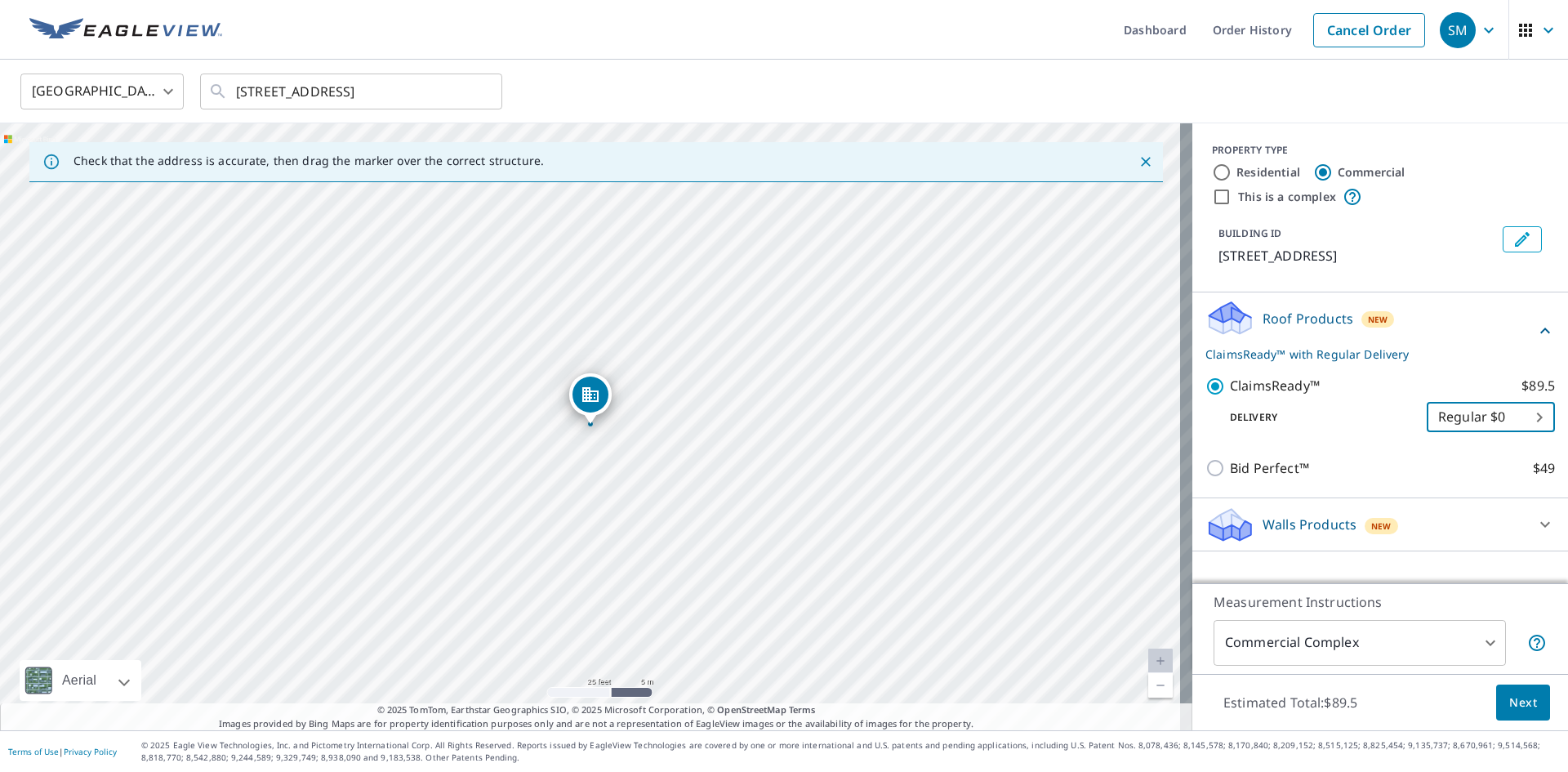
scroll to position [0, 0]
click at [1509, 700] on span "Next" at bounding box center [1523, 703] width 28 height 20
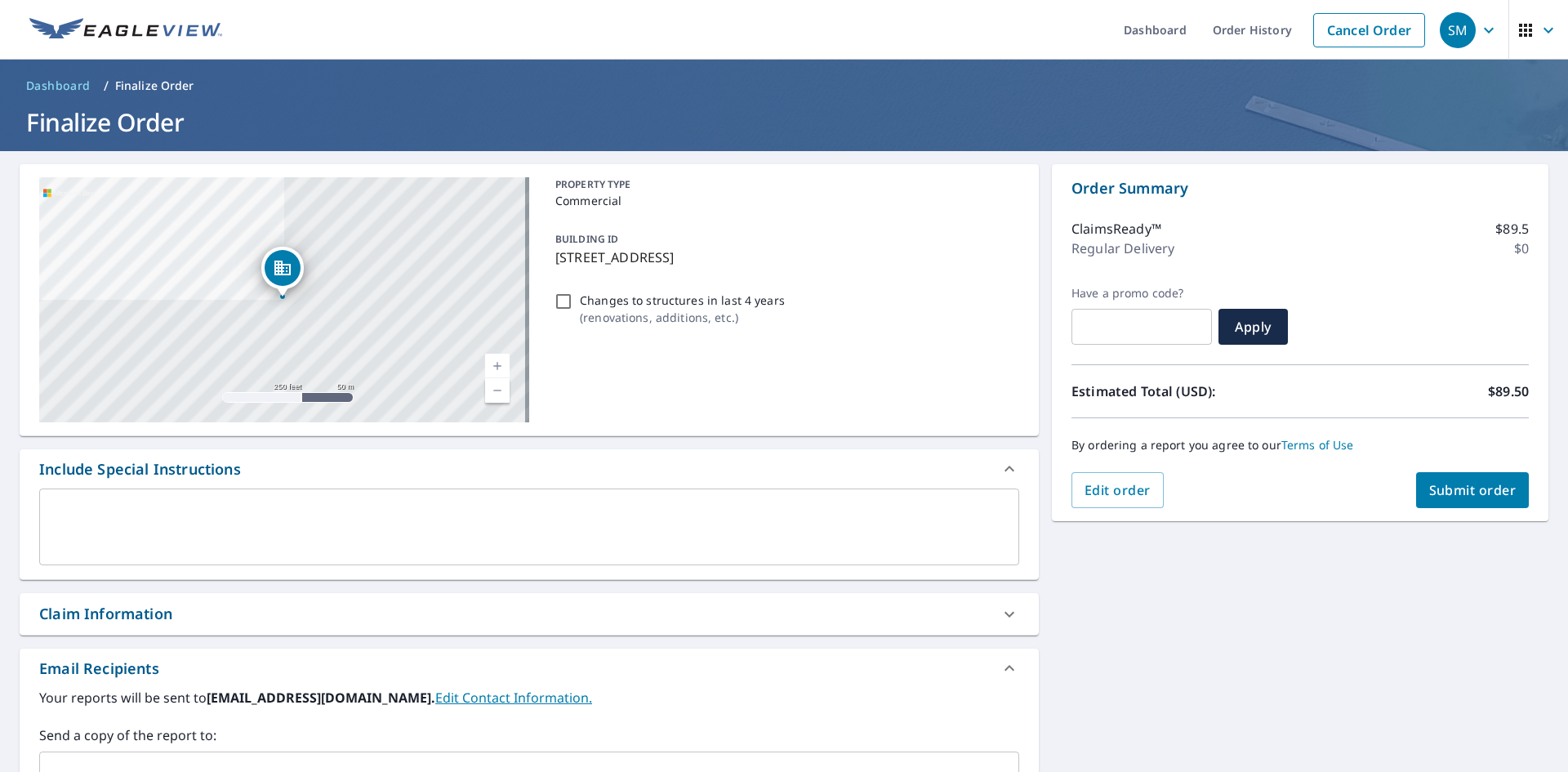
click at [561, 302] on input "Changes to structures in last 4 years ( renovations, additions, etc. )" at bounding box center [564, 301] width 20 height 20
checkbox input "true"
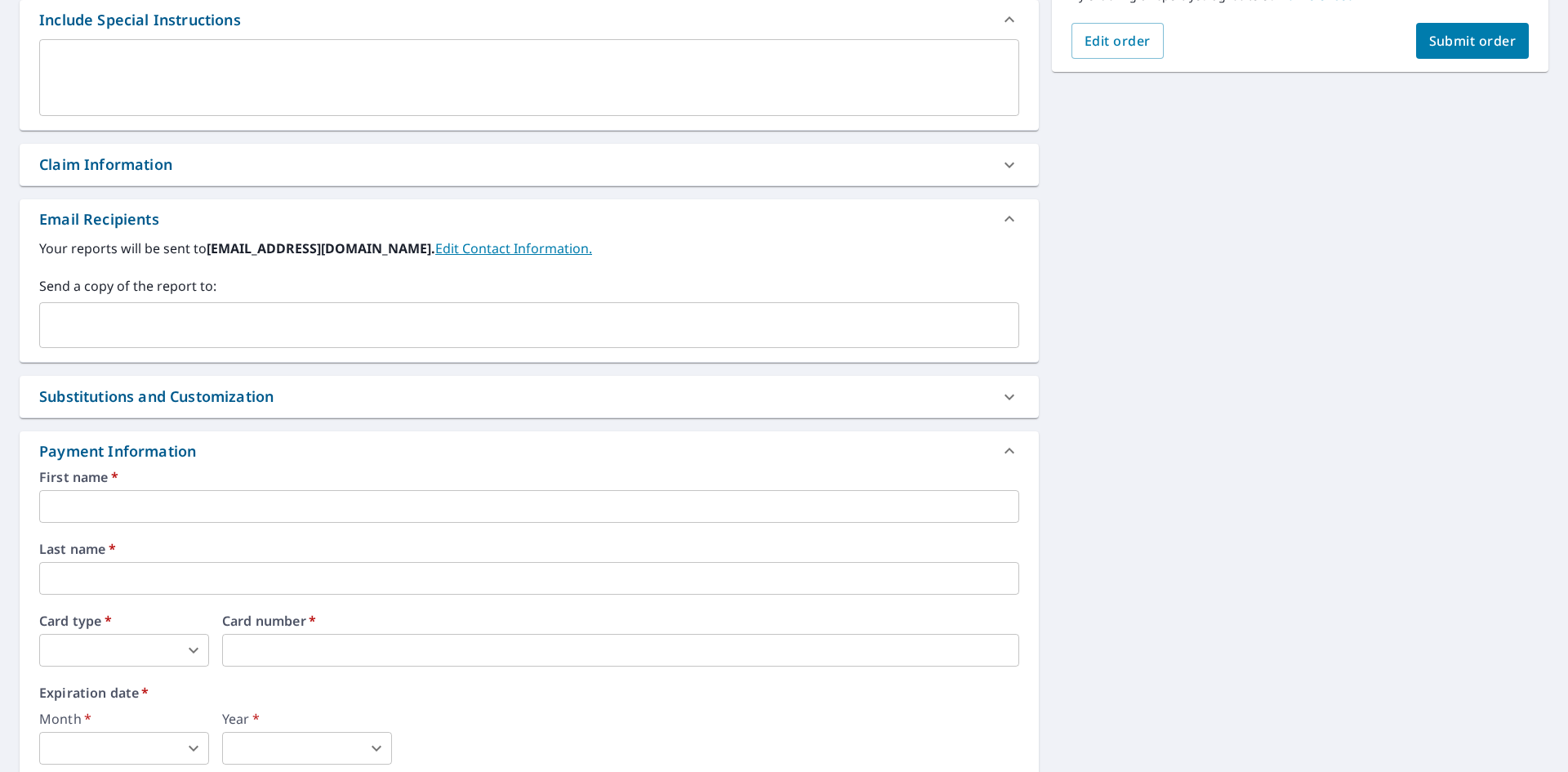
scroll to position [490, 0]
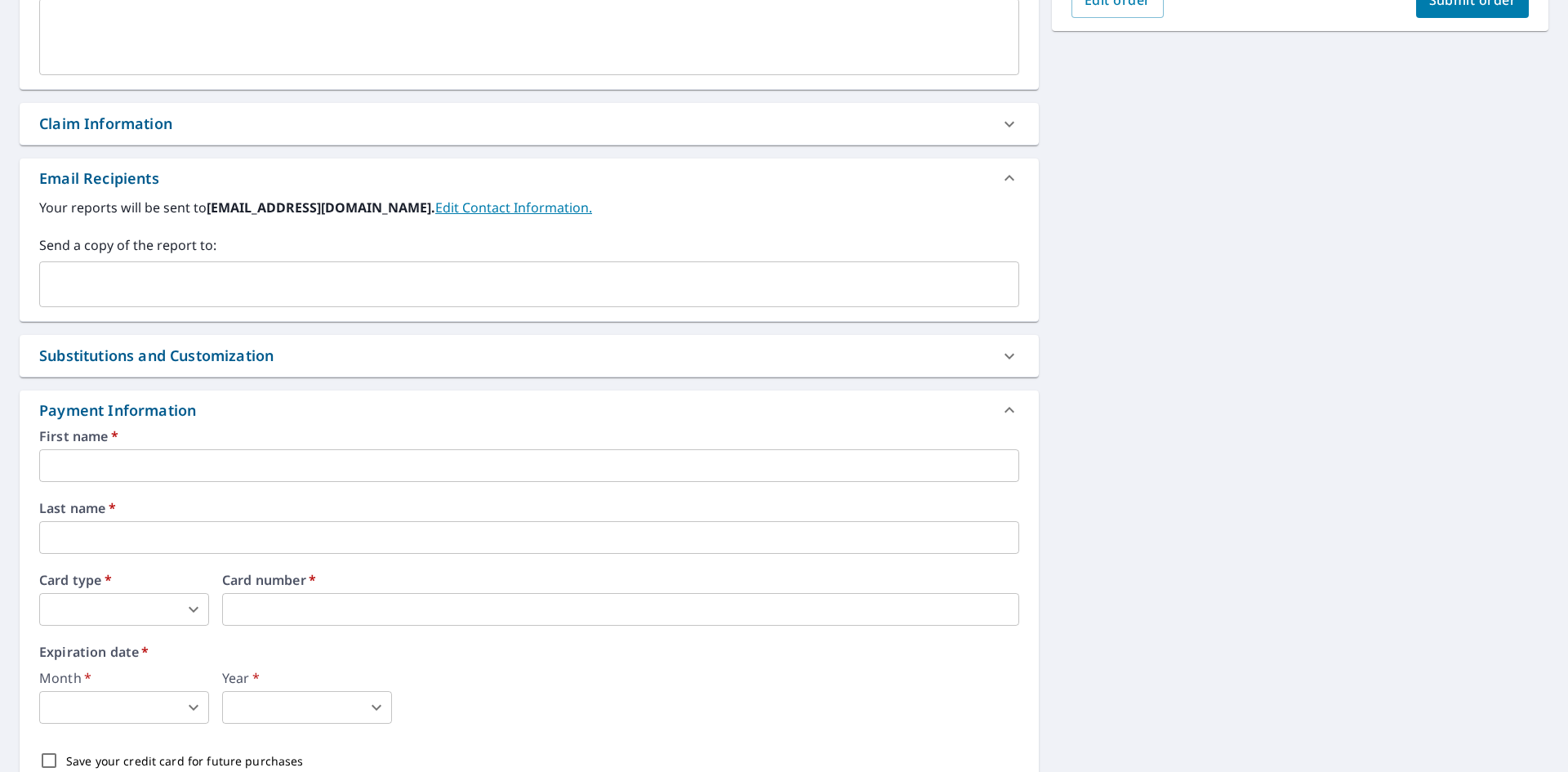
click at [288, 471] on input "text" at bounding box center [529, 466] width 981 height 33
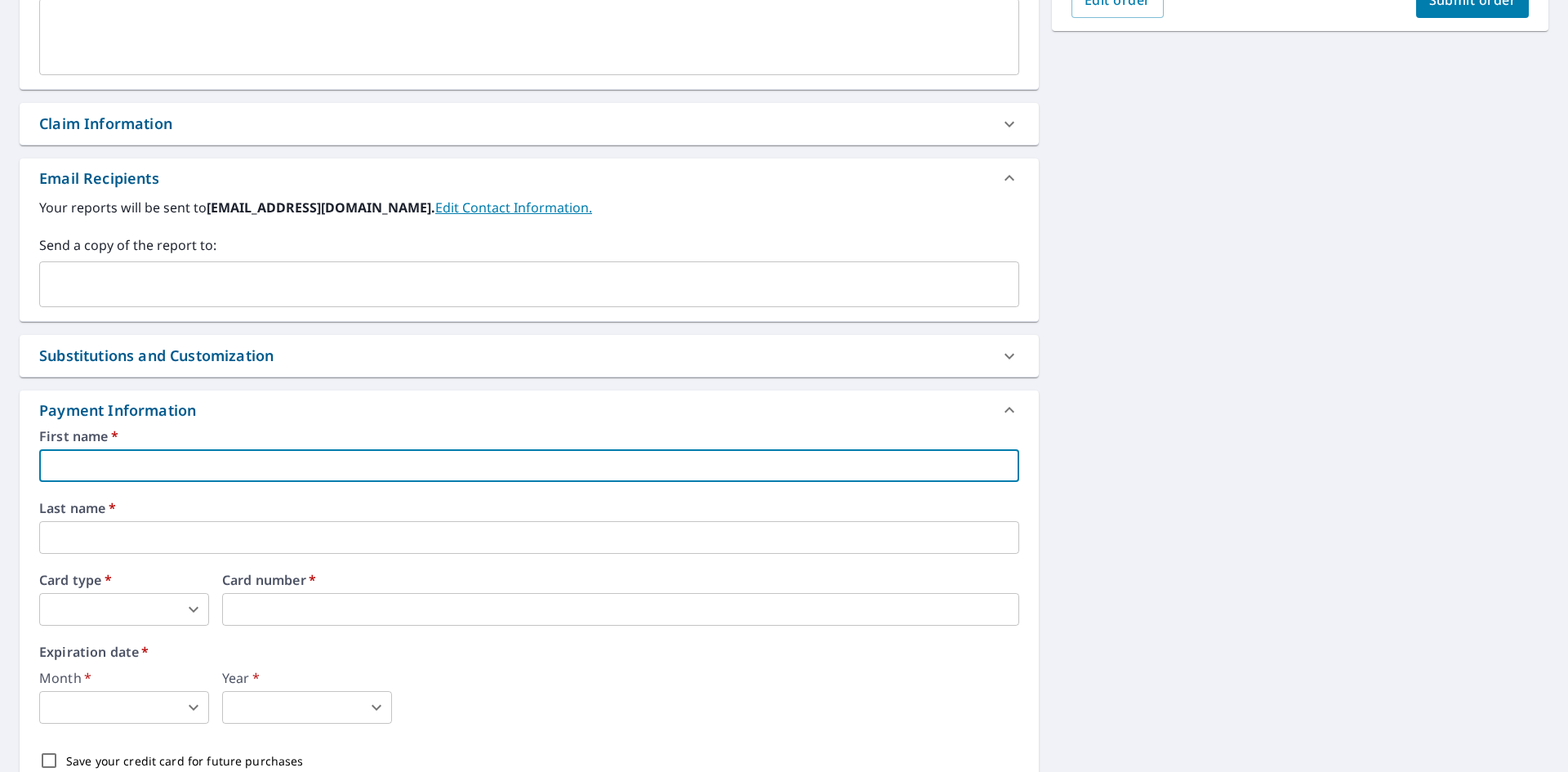
type input "[PERSON_NAME]"
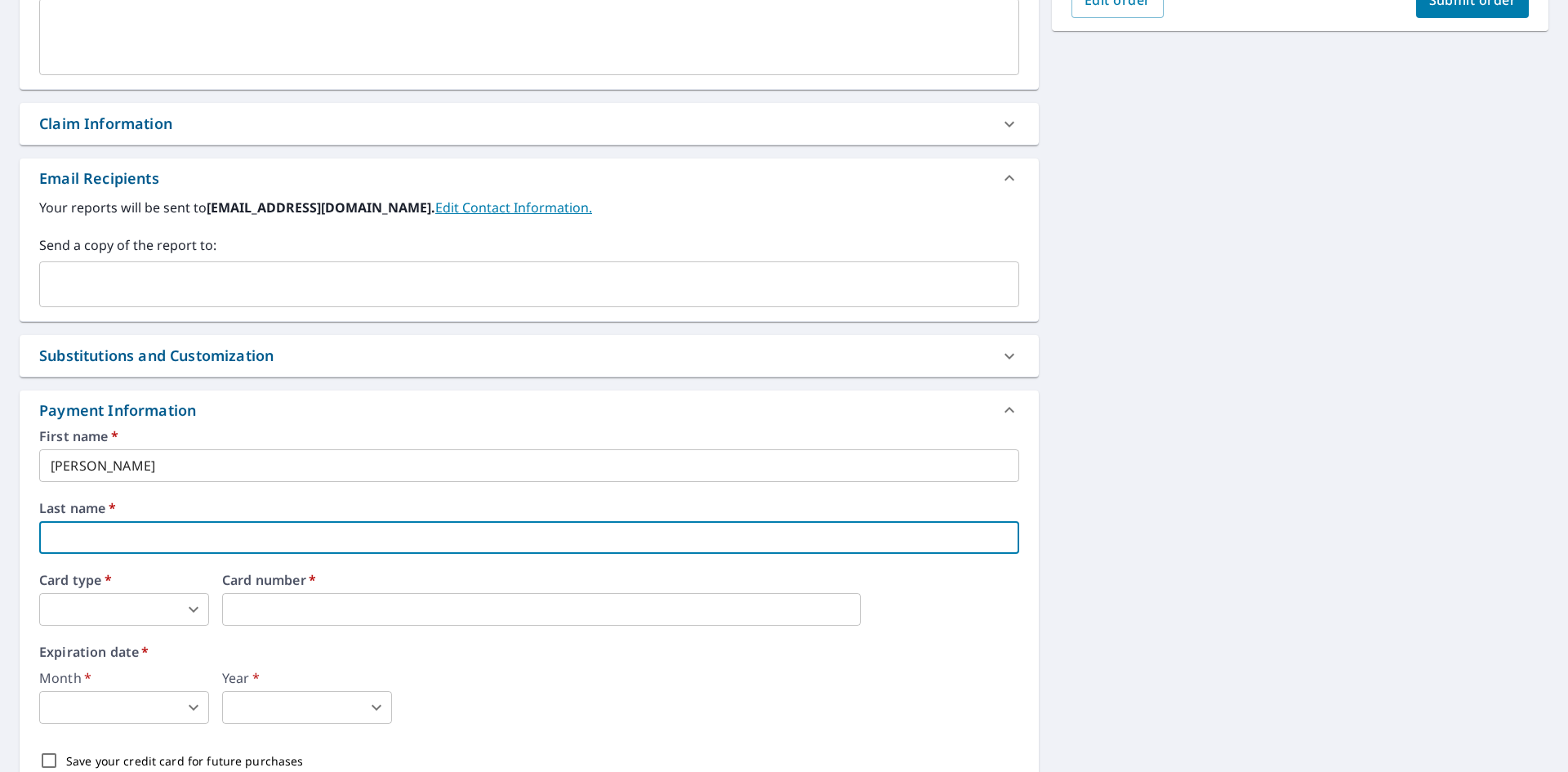
click at [115, 536] on input "text" at bounding box center [529, 538] width 981 height 33
type input "[PERSON_NAME]"
click at [104, 607] on body "SM SM Dashboard Order History Cancel Order SM Dashboard / Finalize Order Finali…" at bounding box center [784, 386] width 1568 height 772
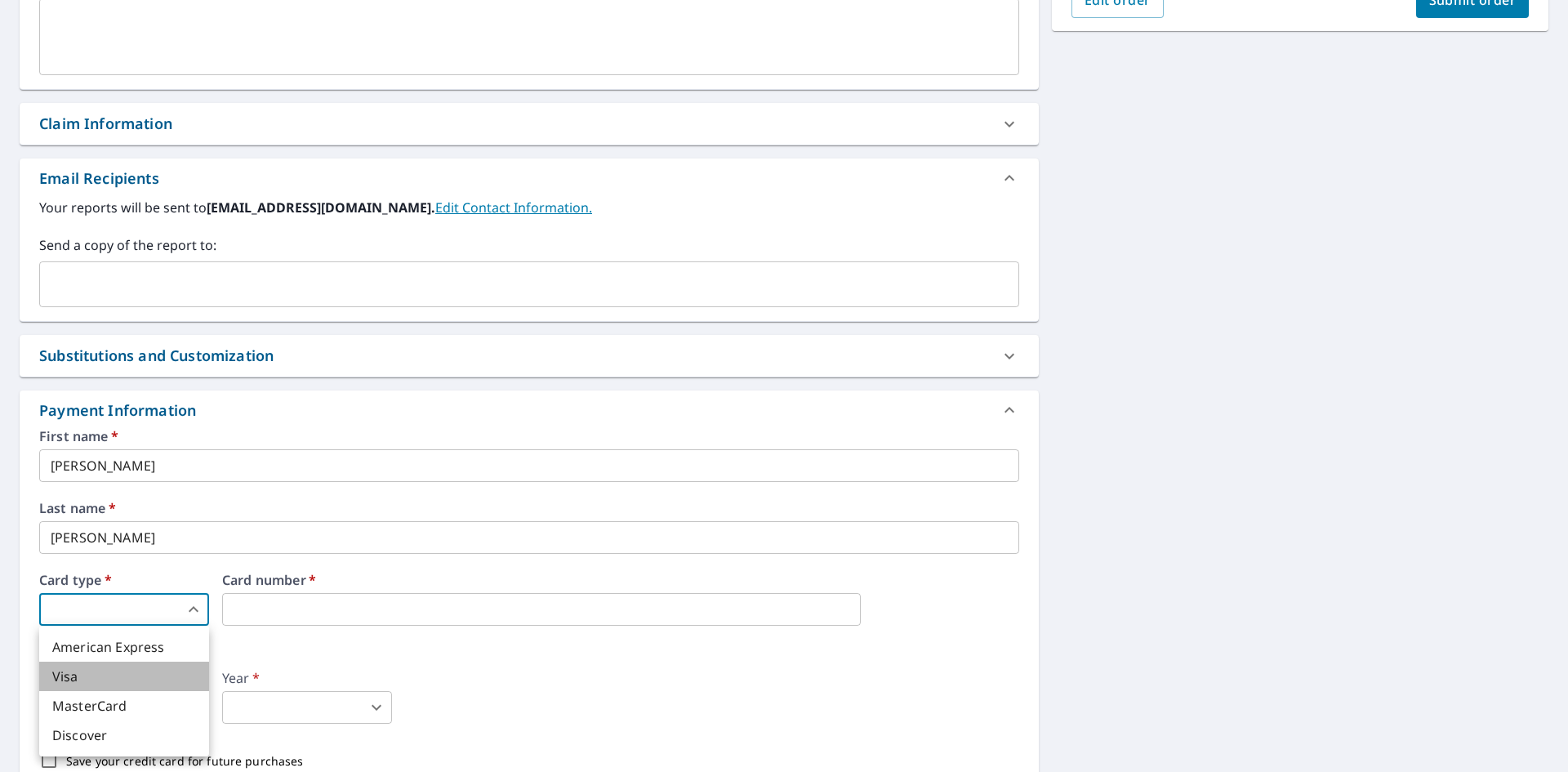
click at [102, 670] on li "Visa" at bounding box center [124, 676] width 170 height 29
type input "2"
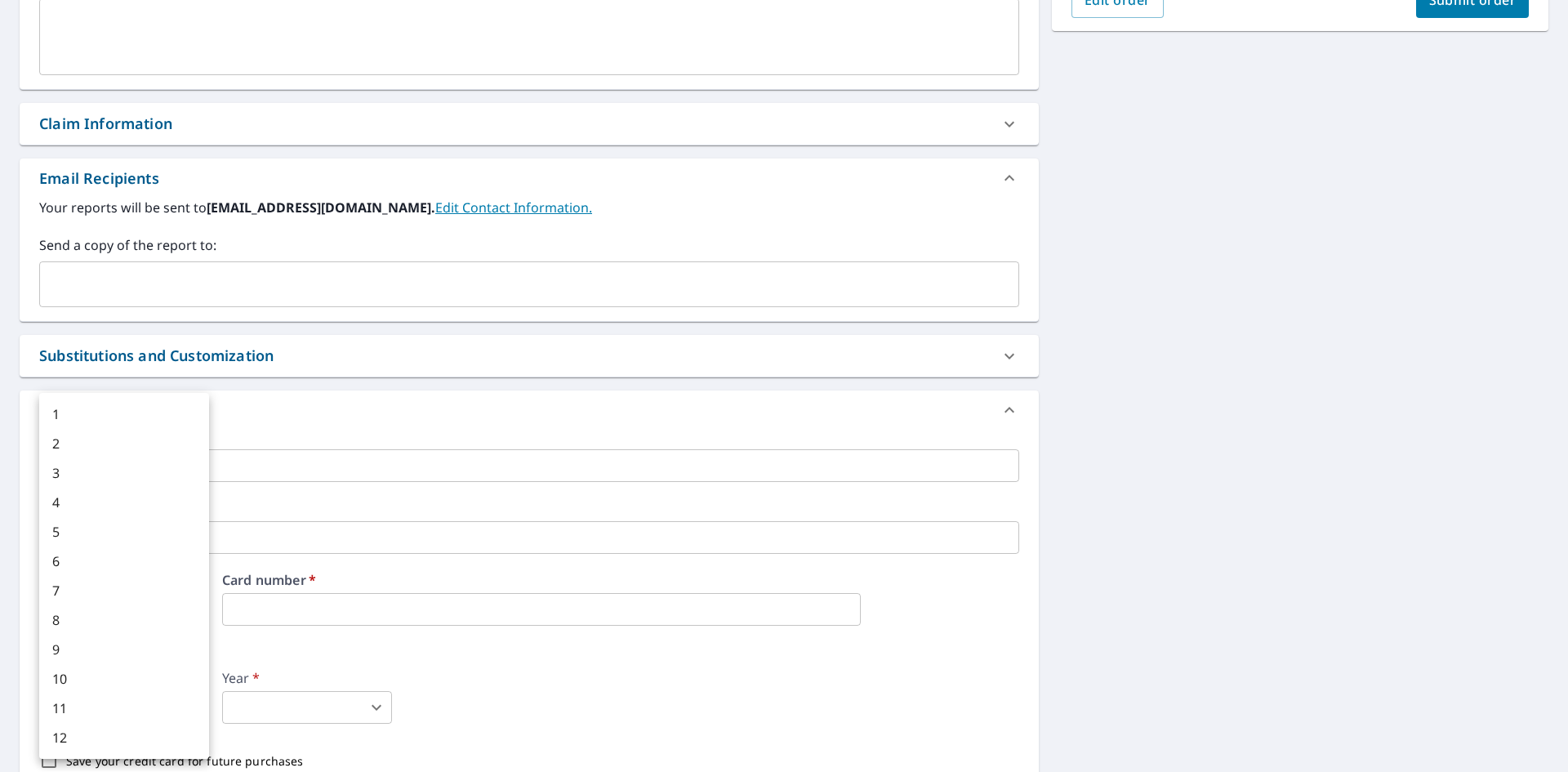
click at [170, 713] on body "SM SM Dashboard Order History Cancel Order SM Dashboard / Finalize Order Finali…" at bounding box center [784, 386] width 1568 height 772
click at [74, 502] on li "4" at bounding box center [124, 502] width 170 height 29
type input "4"
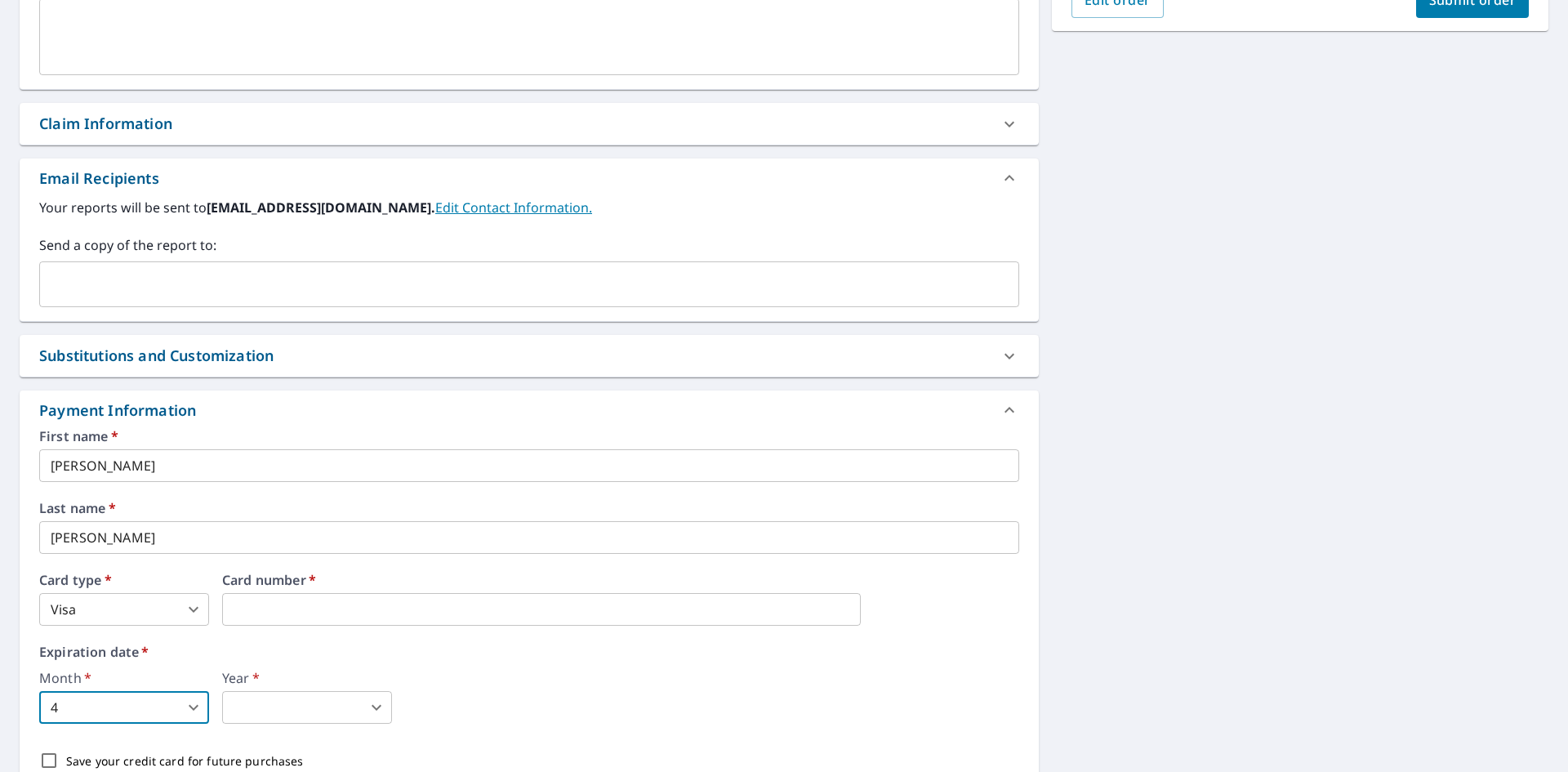
click at [262, 703] on body "SM SM Dashboard Order History Cancel Order SM Dashboard / Finalize Order Finali…" at bounding box center [784, 386] width 1568 height 772
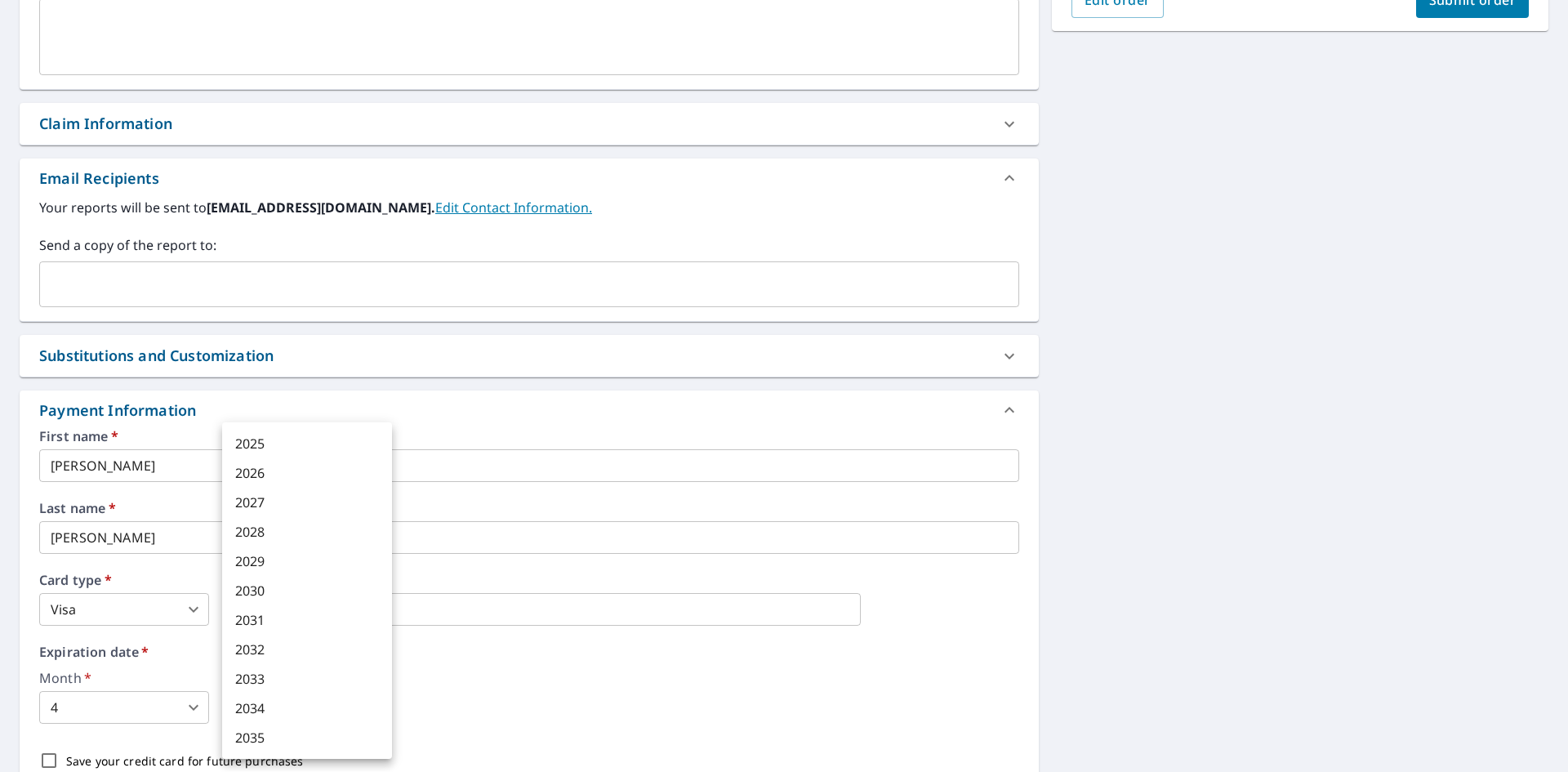
click at [269, 596] on li "2030" at bounding box center [307, 591] width 170 height 29
type input "2030"
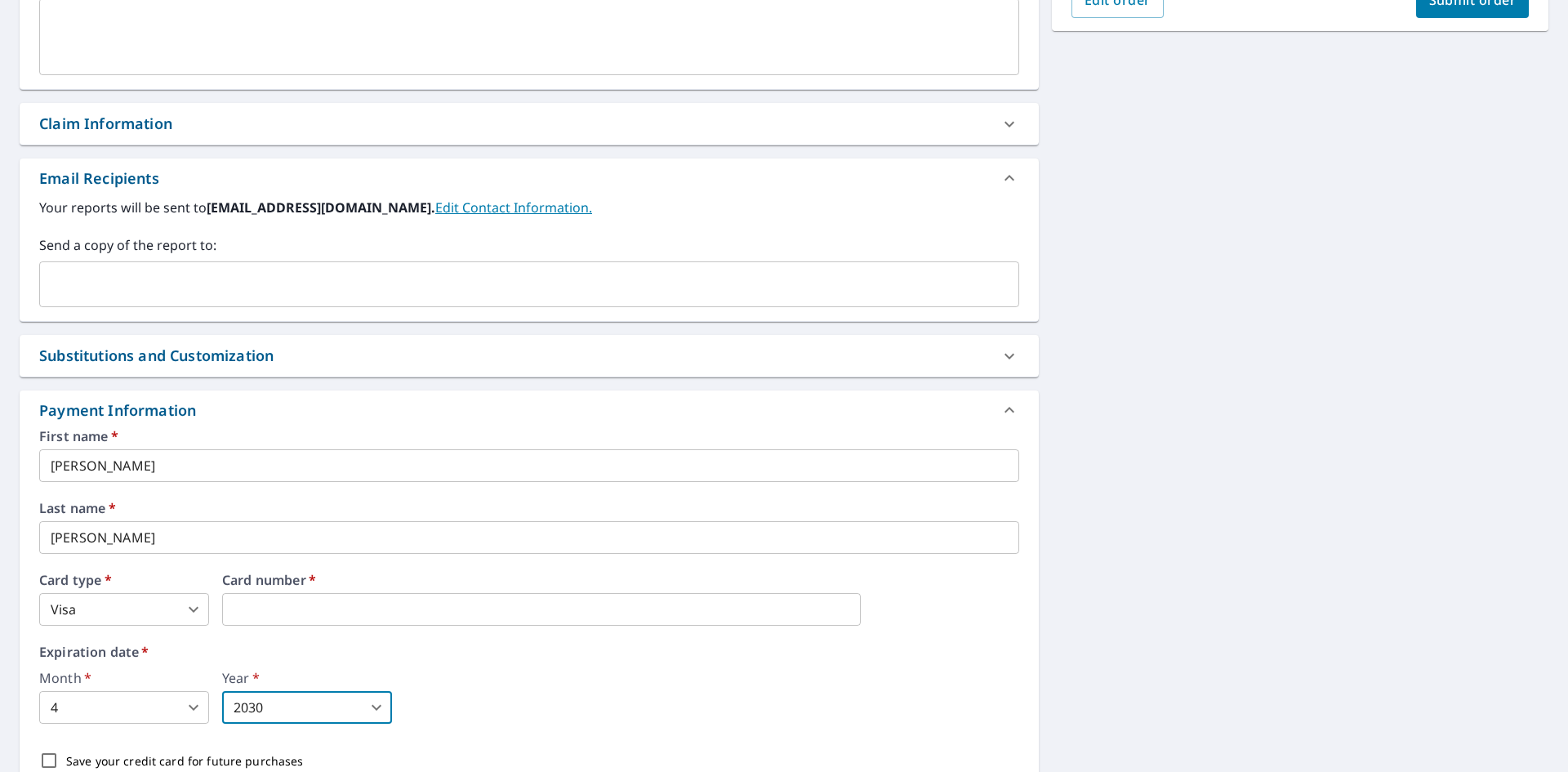
click at [452, 678] on div "Month   * 4 4 ​ Year   * 2030 2030 ​" at bounding box center [529, 698] width 981 height 52
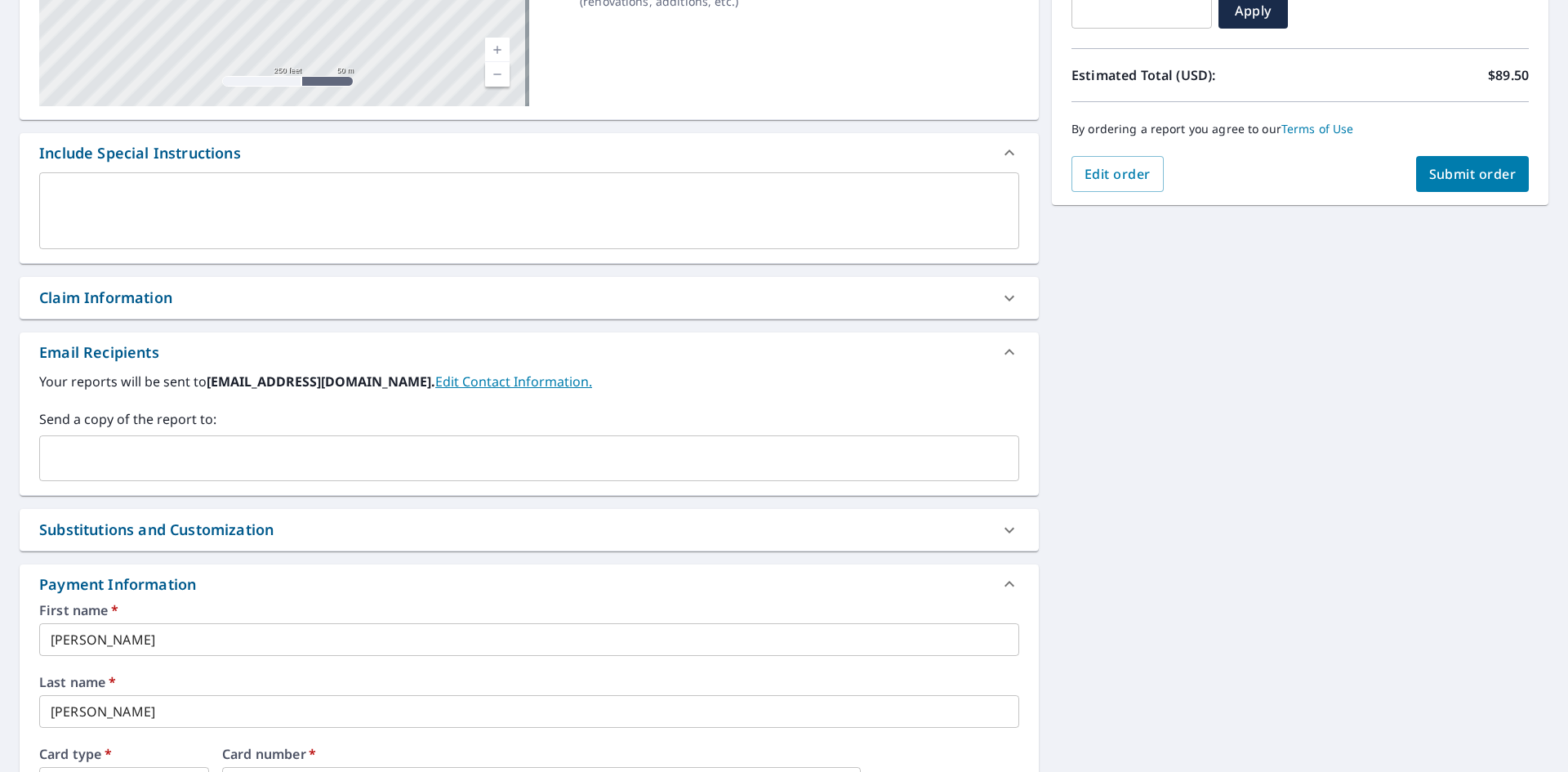
scroll to position [0, 0]
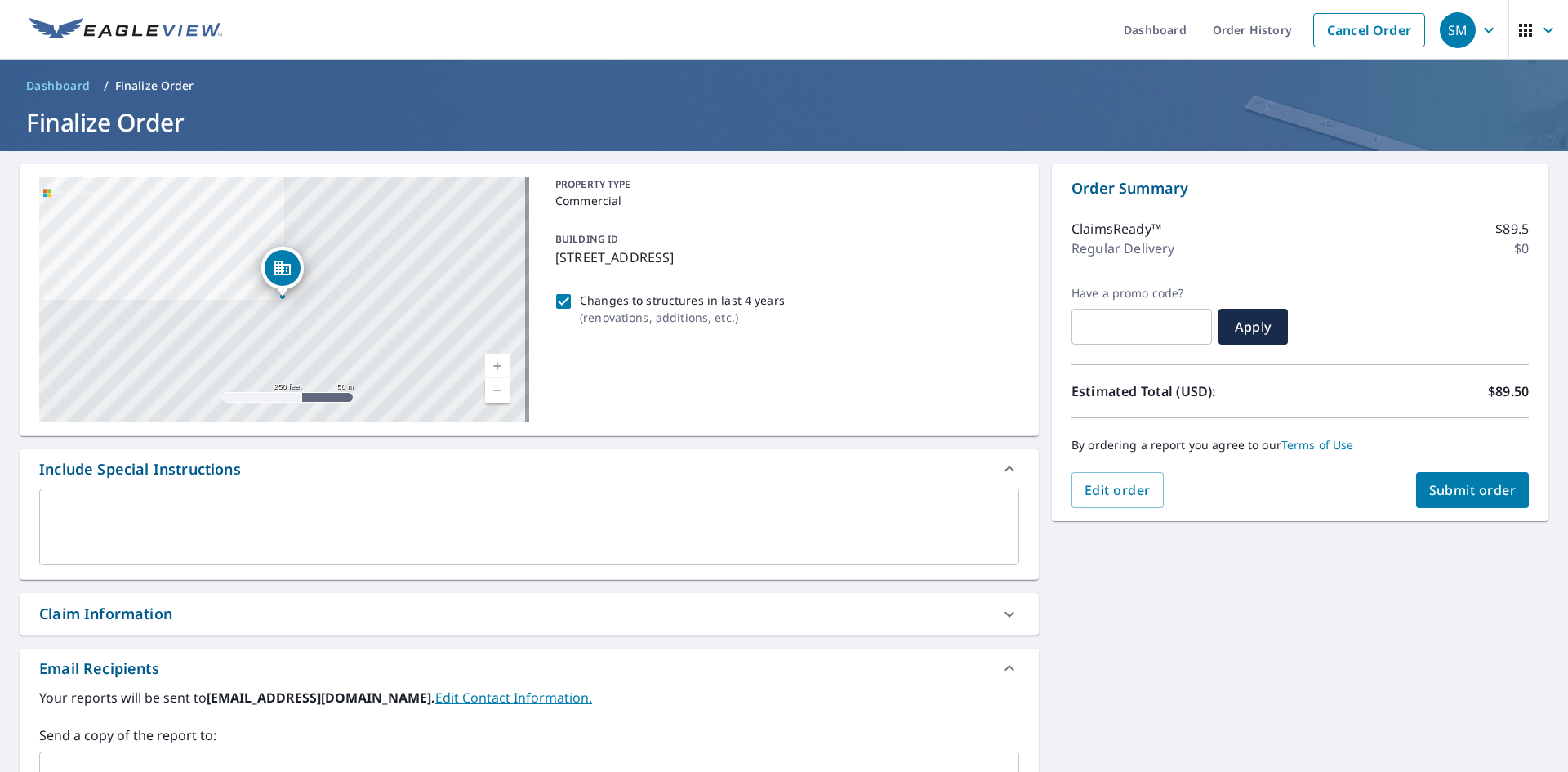
click at [1519, 25] on icon "button" at bounding box center [1526, 30] width 13 height 13
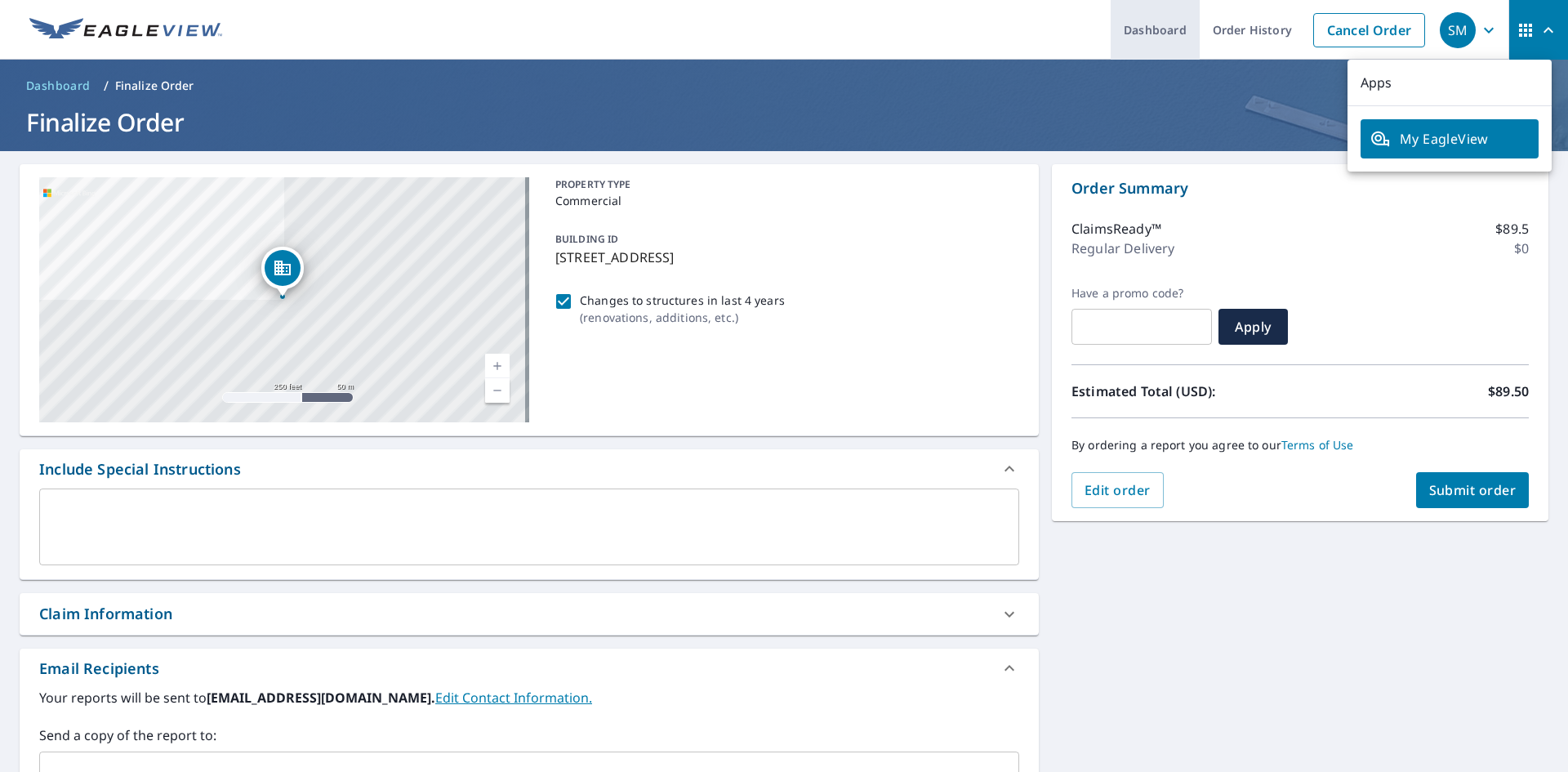
click at [1146, 36] on link "Dashboard" at bounding box center [1155, 29] width 89 height 60
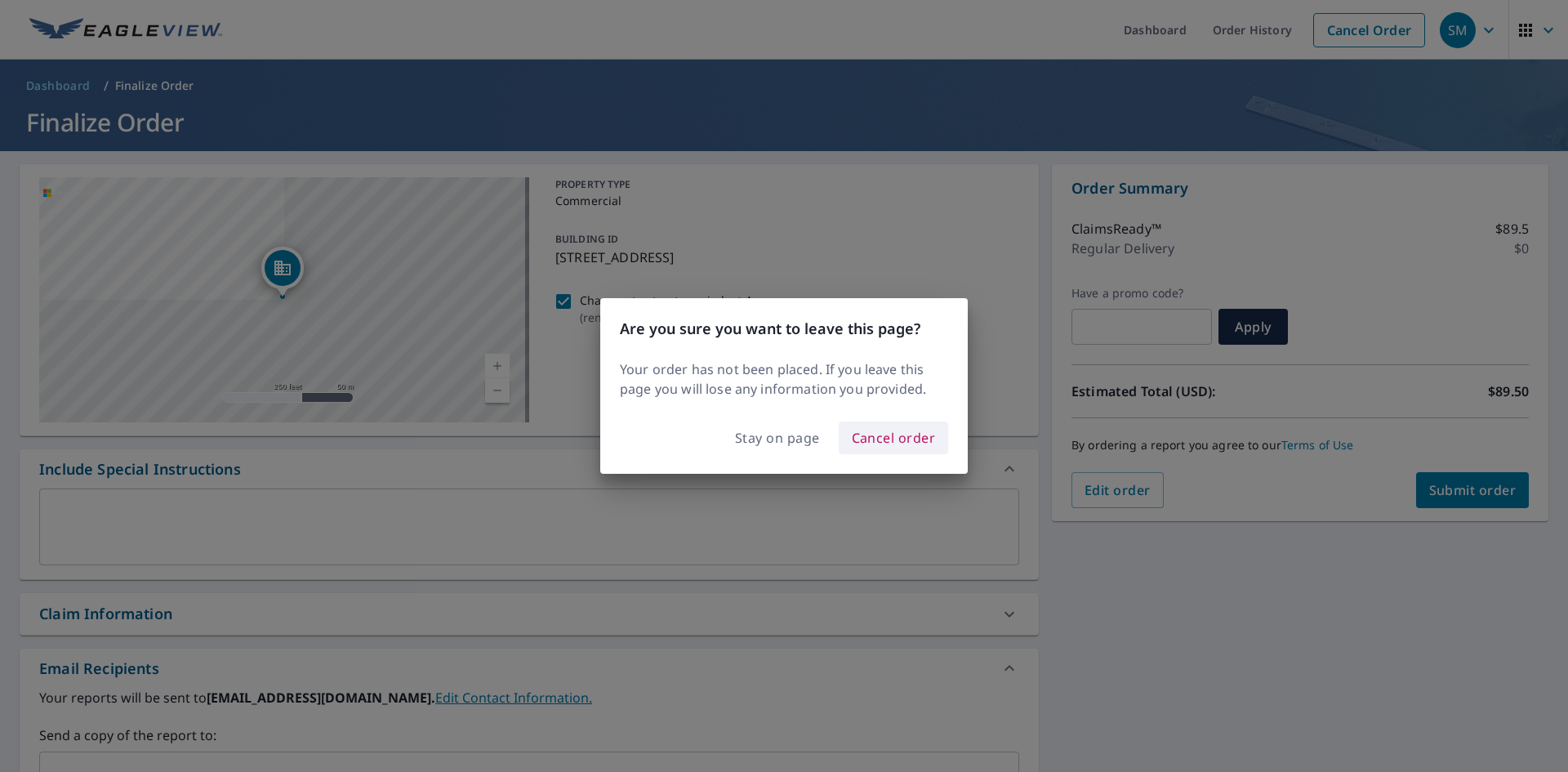
click at [911, 435] on span "Cancel order" at bounding box center [894, 438] width 84 height 23
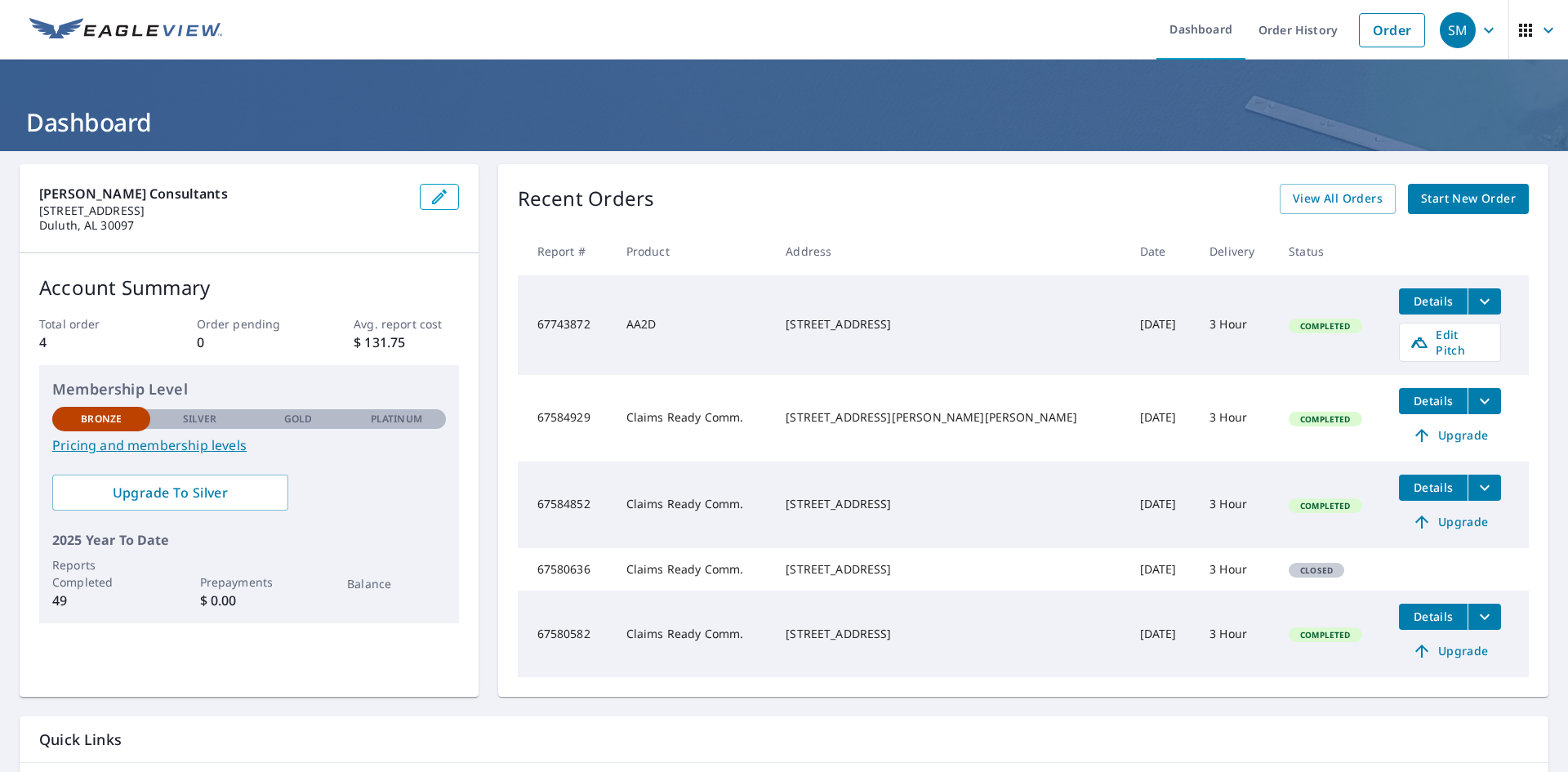
click at [1484, 29] on icon "button" at bounding box center [1489, 29] width 10 height 6
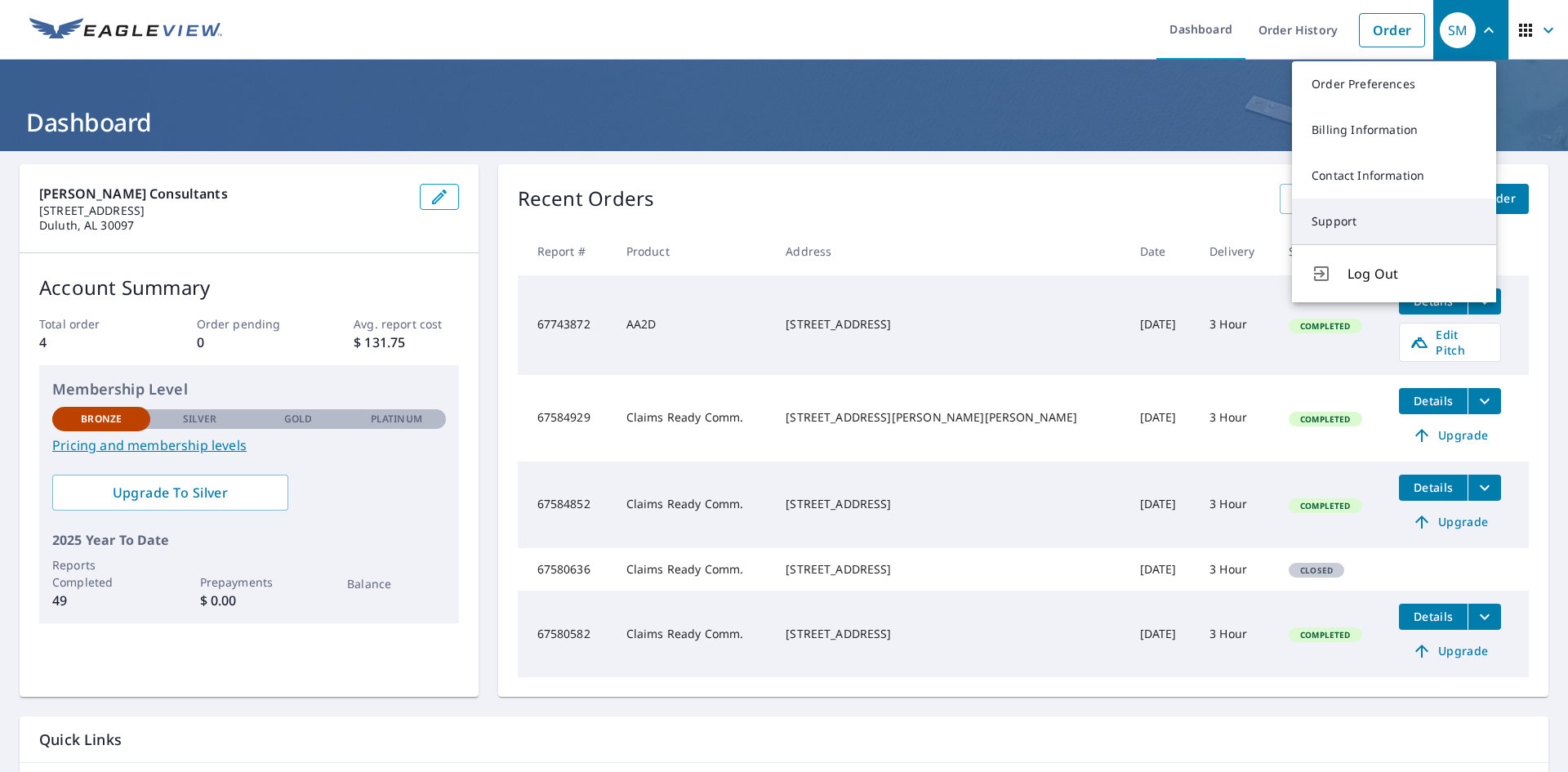
click at [1313, 225] on link "Support" at bounding box center [1394, 221] width 204 height 46
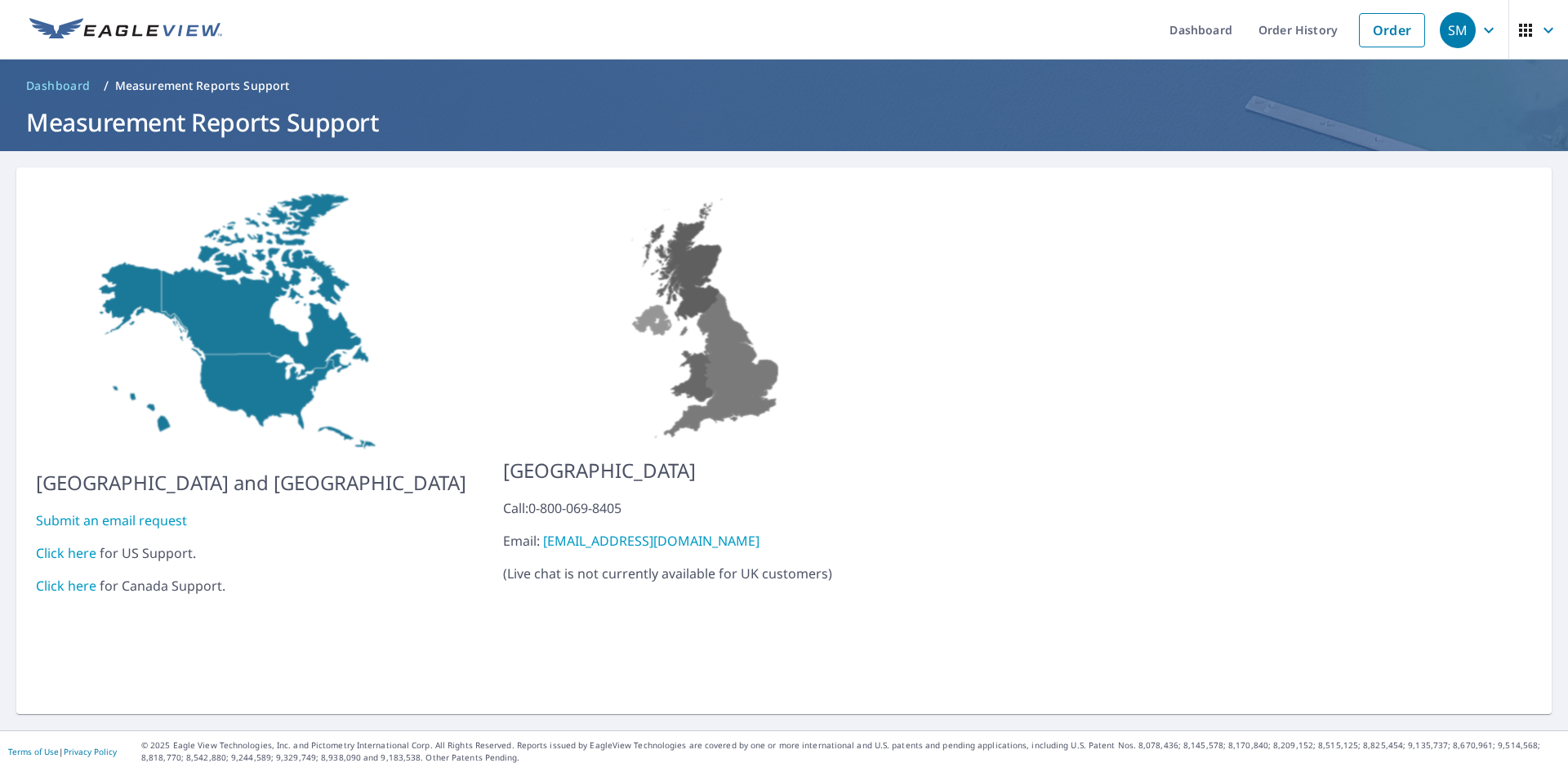
click at [69, 544] on link "Click here" at bounding box center [66, 553] width 60 height 18
click at [1216, 28] on link "Dashboard" at bounding box center [1201, 29] width 89 height 60
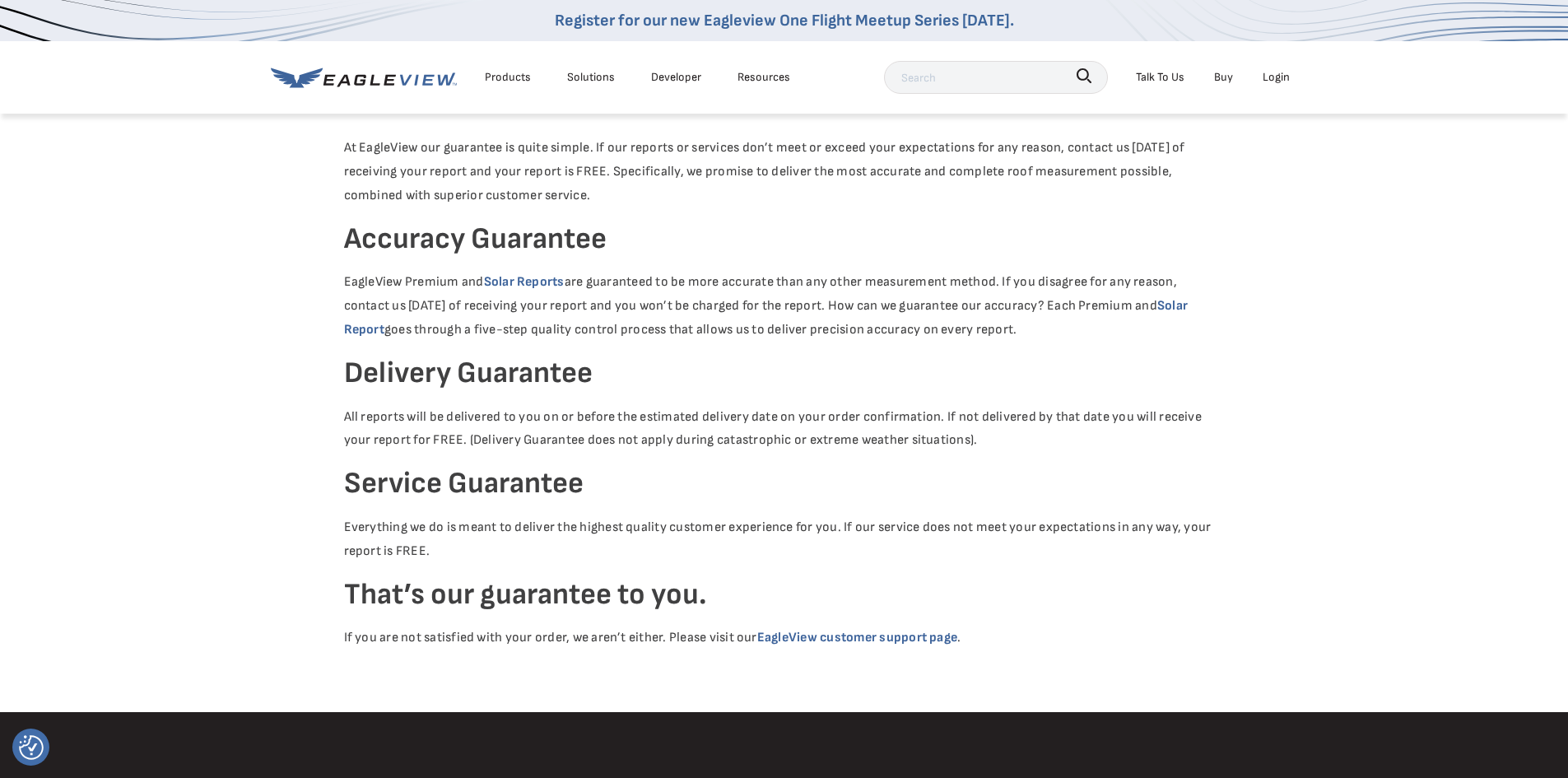
scroll to position [165, 0]
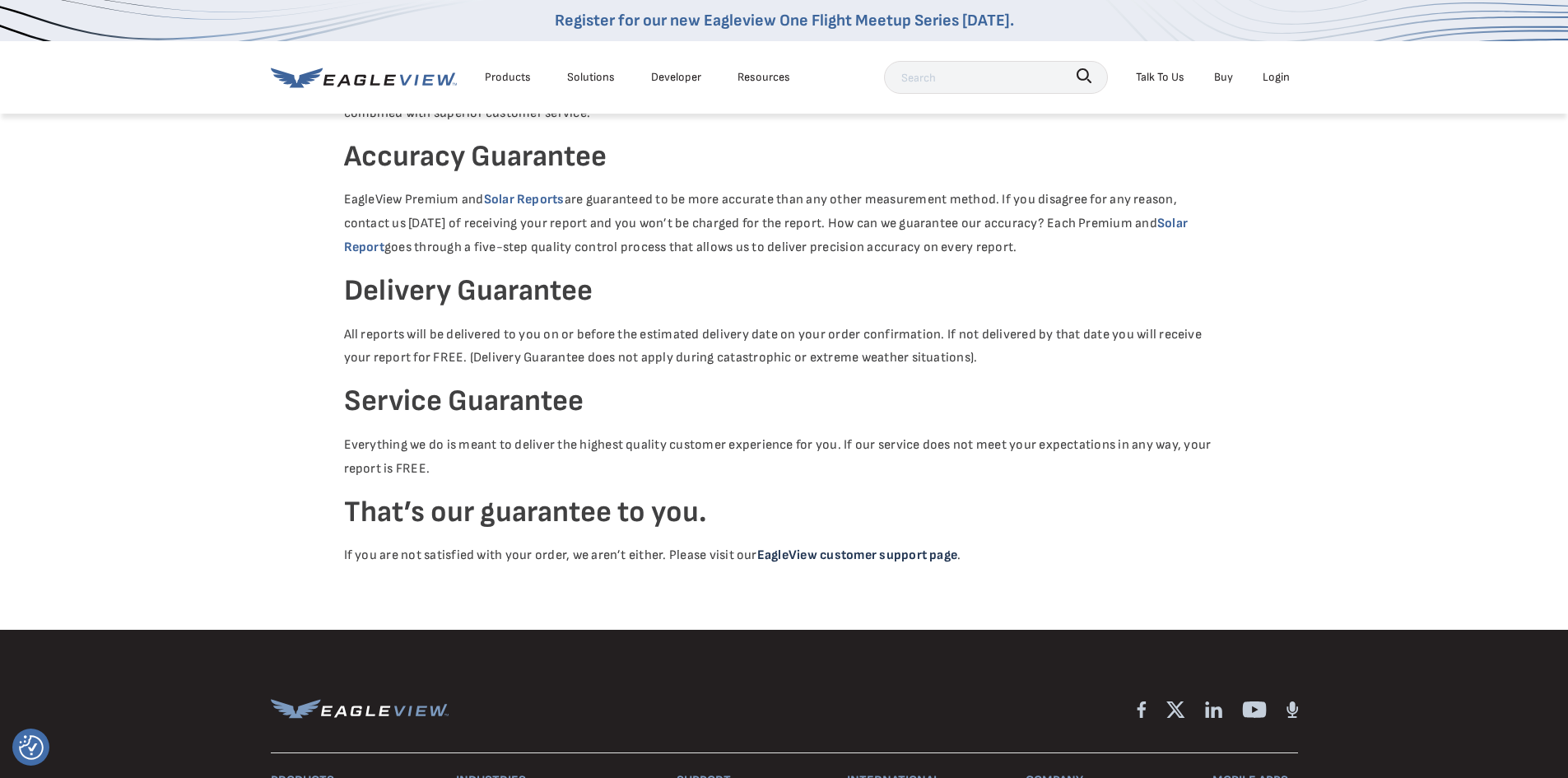
click at [849, 558] on link "EagleView customer support page" at bounding box center [857, 555] width 200 height 16
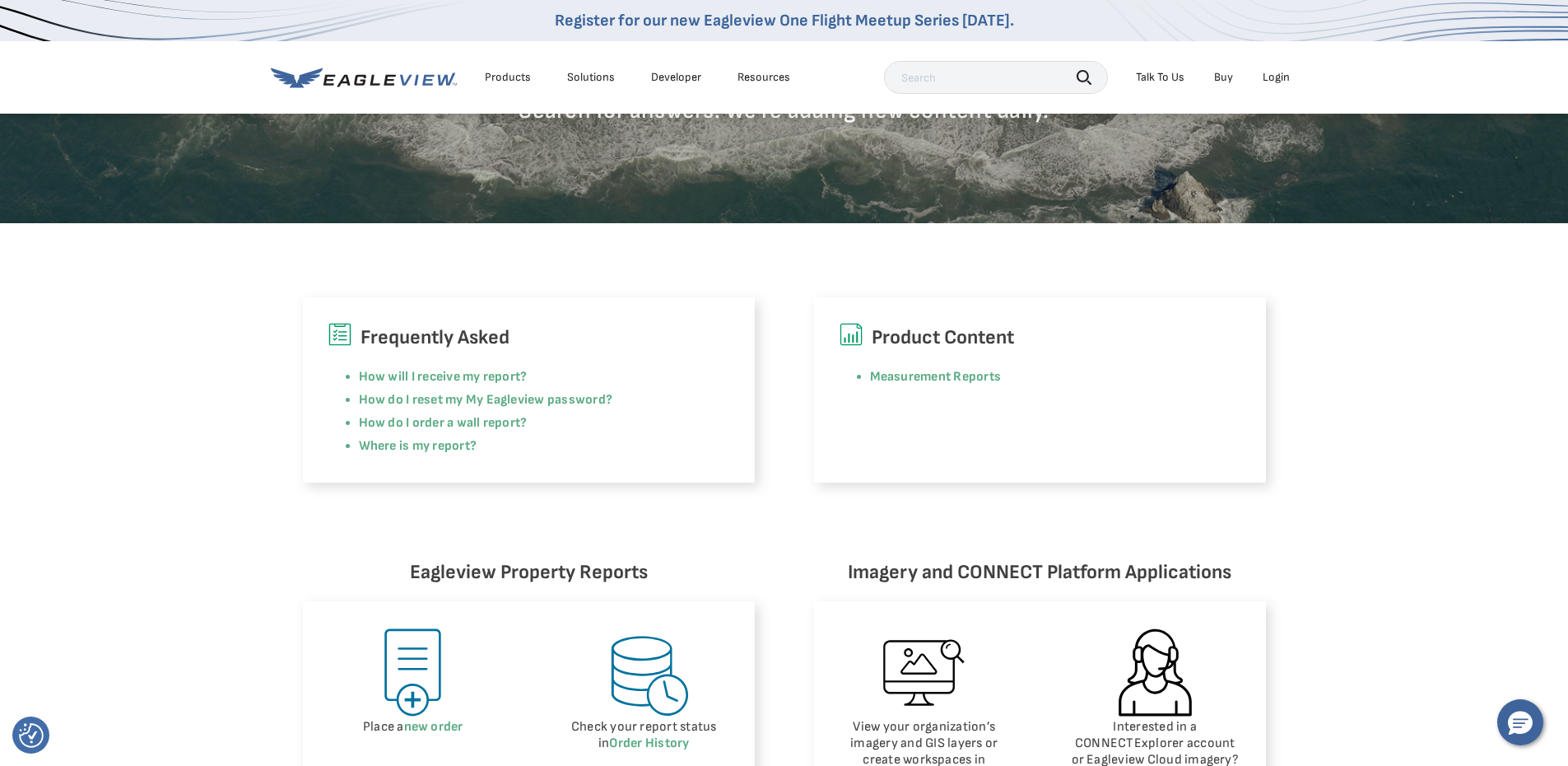
scroll to position [412, 0]
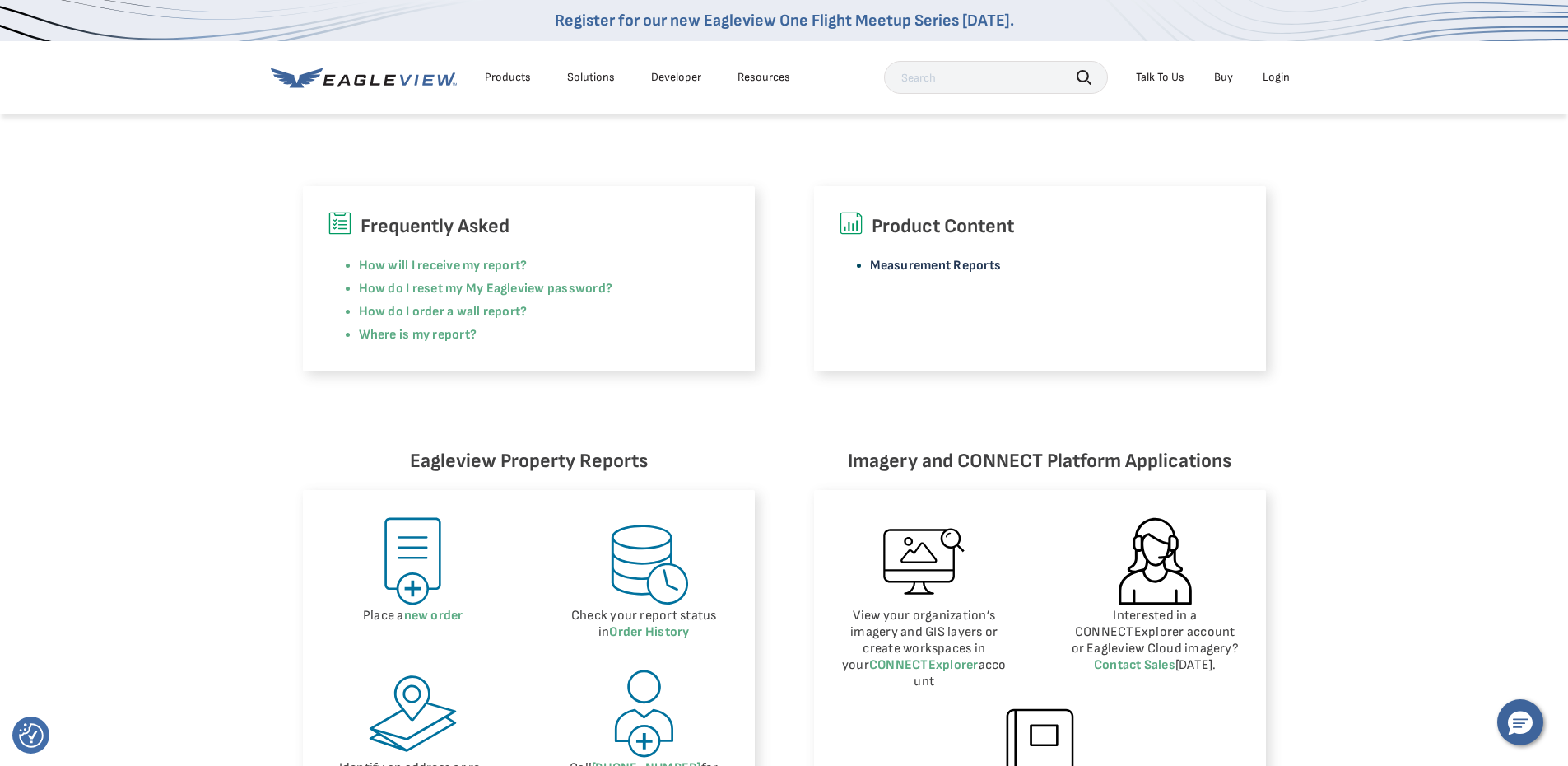
click at [895, 264] on link "Measurement Reports" at bounding box center [936, 265] width 132 height 16
